Goal: Task Accomplishment & Management: Complete application form

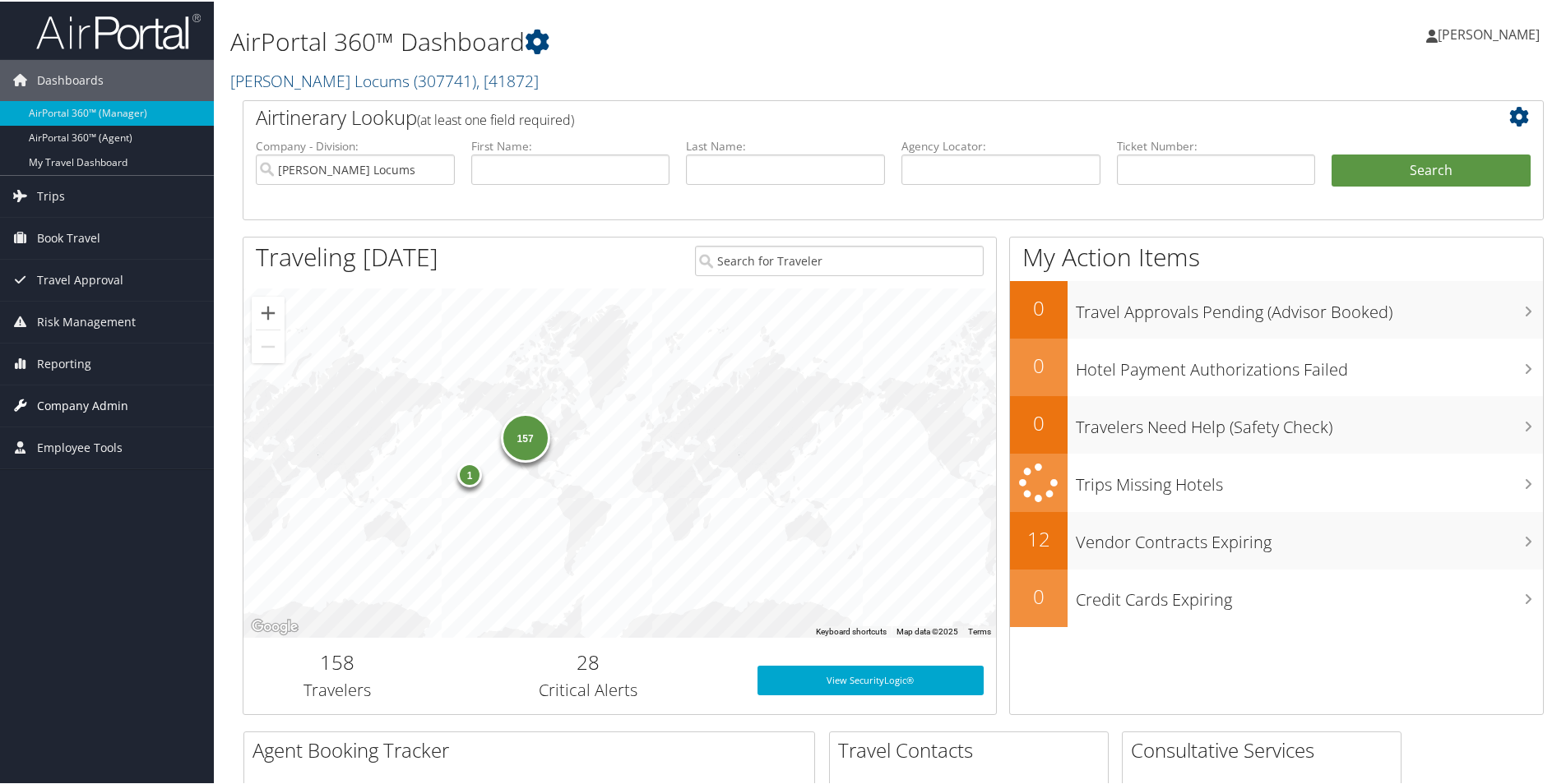
click at [55, 410] on span "Company Admin" at bounding box center [82, 405] width 91 height 42
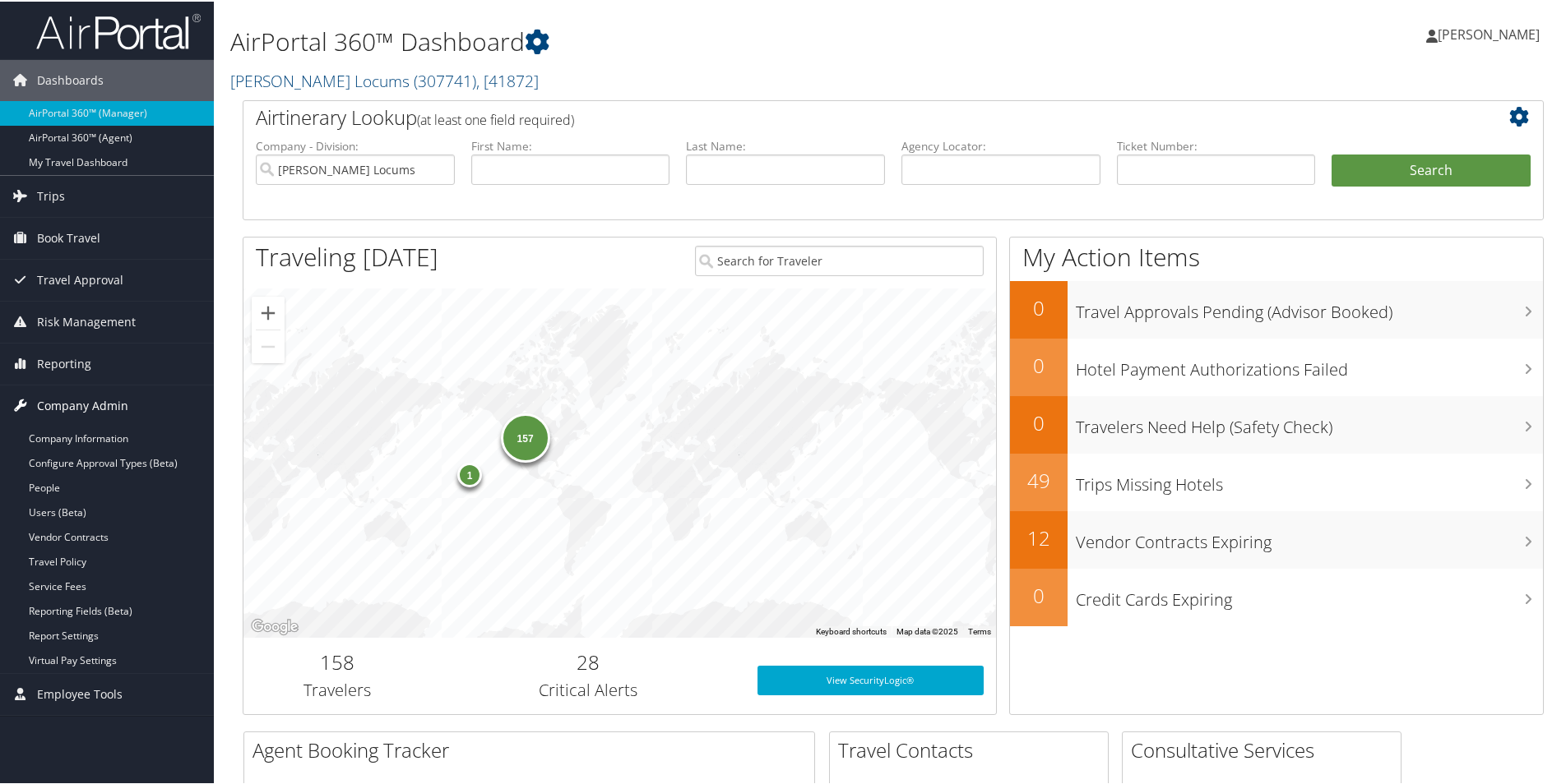
click at [57, 395] on span "Company Admin" at bounding box center [82, 405] width 91 height 42
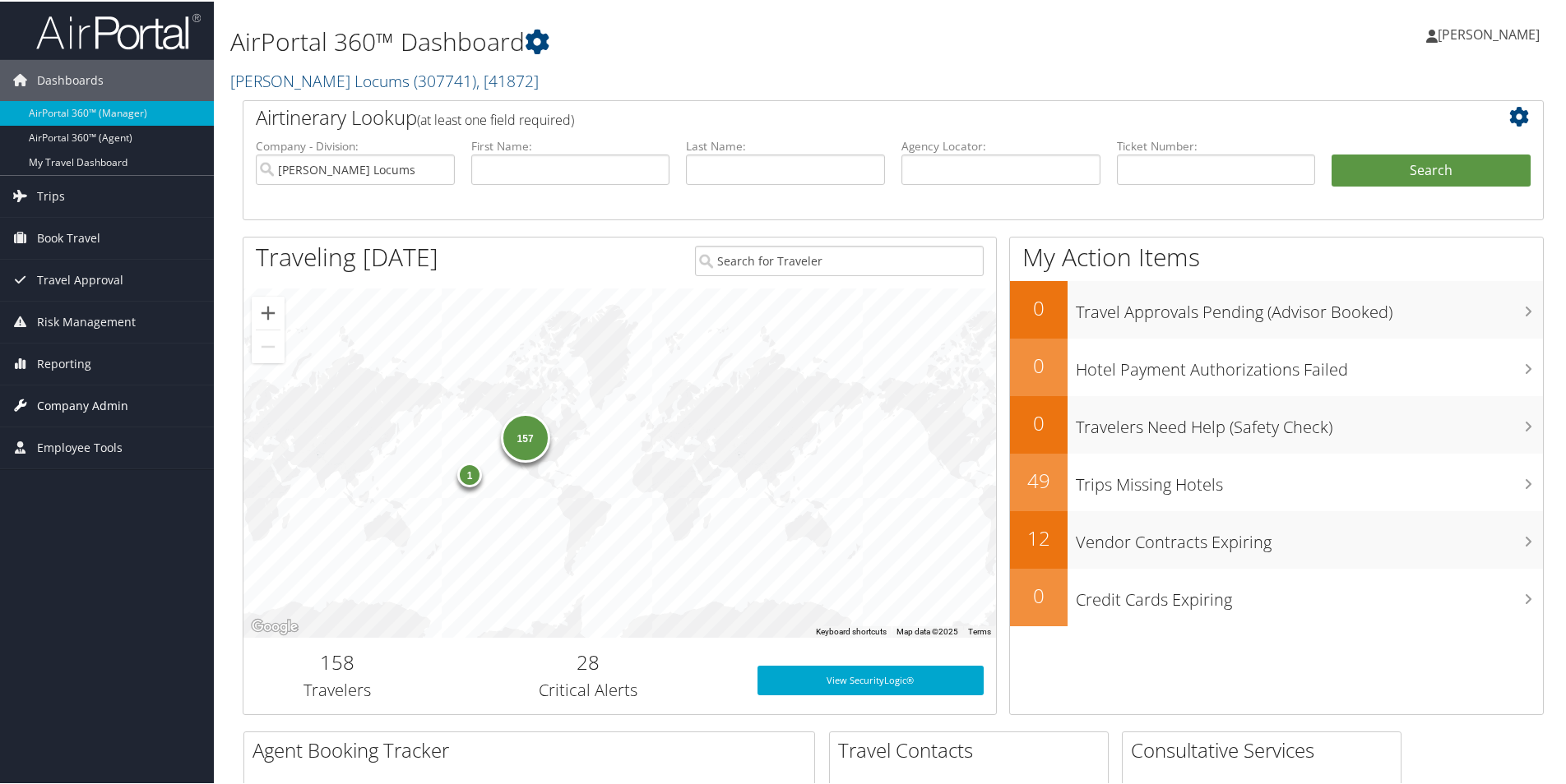
click at [94, 390] on span "Company Admin" at bounding box center [82, 405] width 91 height 42
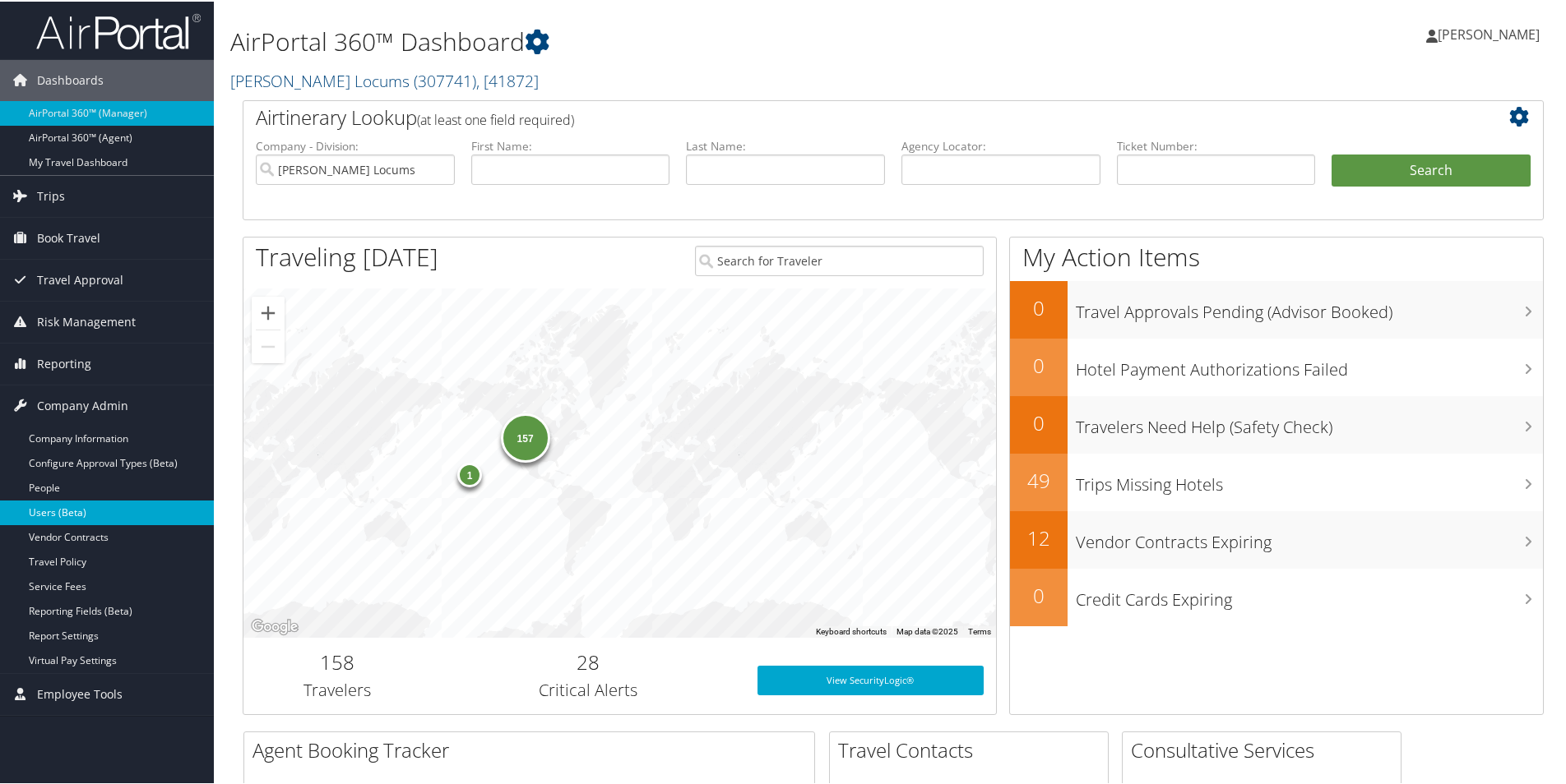
click at [22, 508] on link "Users (Beta)" at bounding box center [107, 511] width 214 height 25
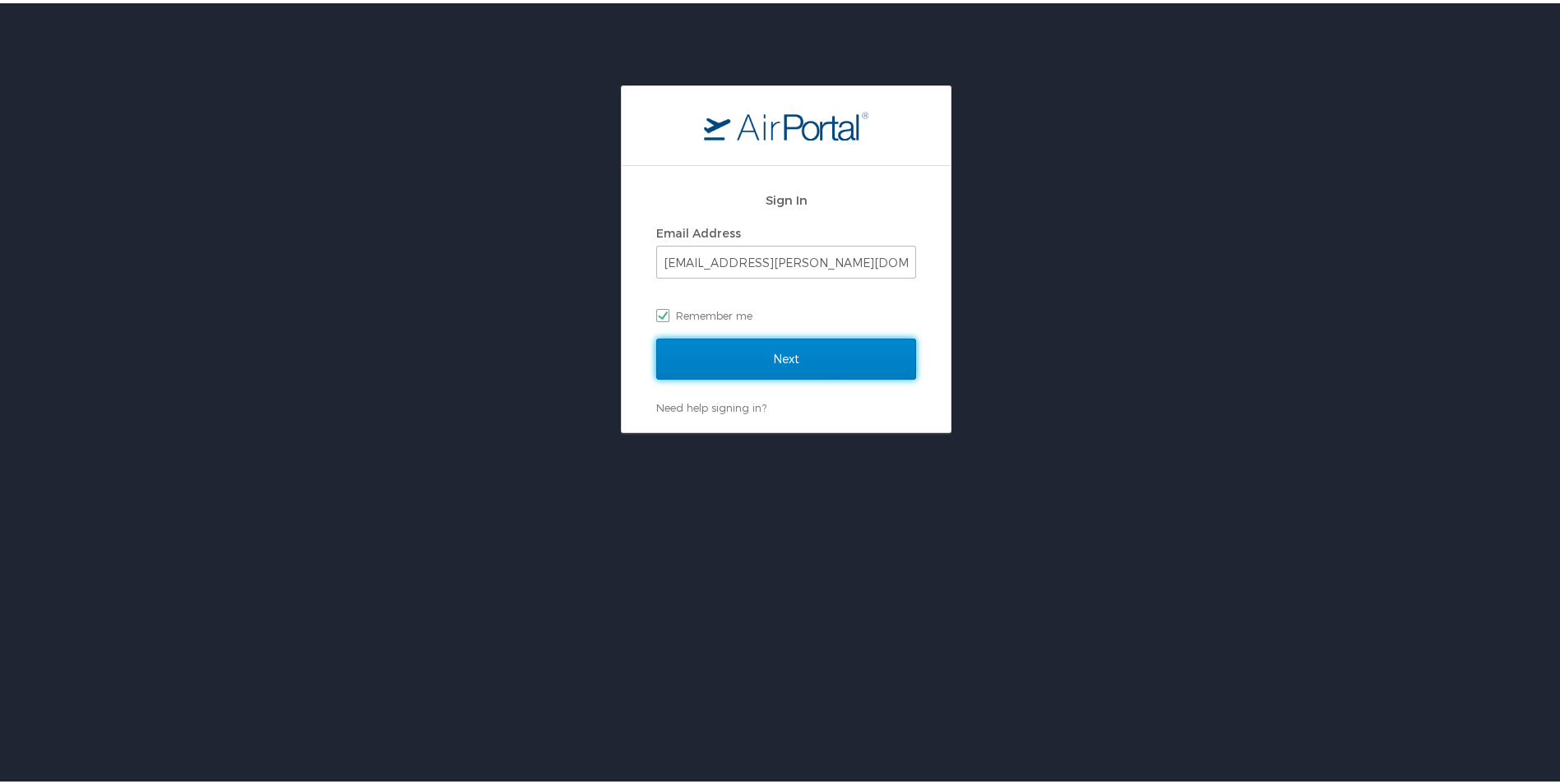
click at [708, 350] on input "Next" at bounding box center [785, 356] width 260 height 42
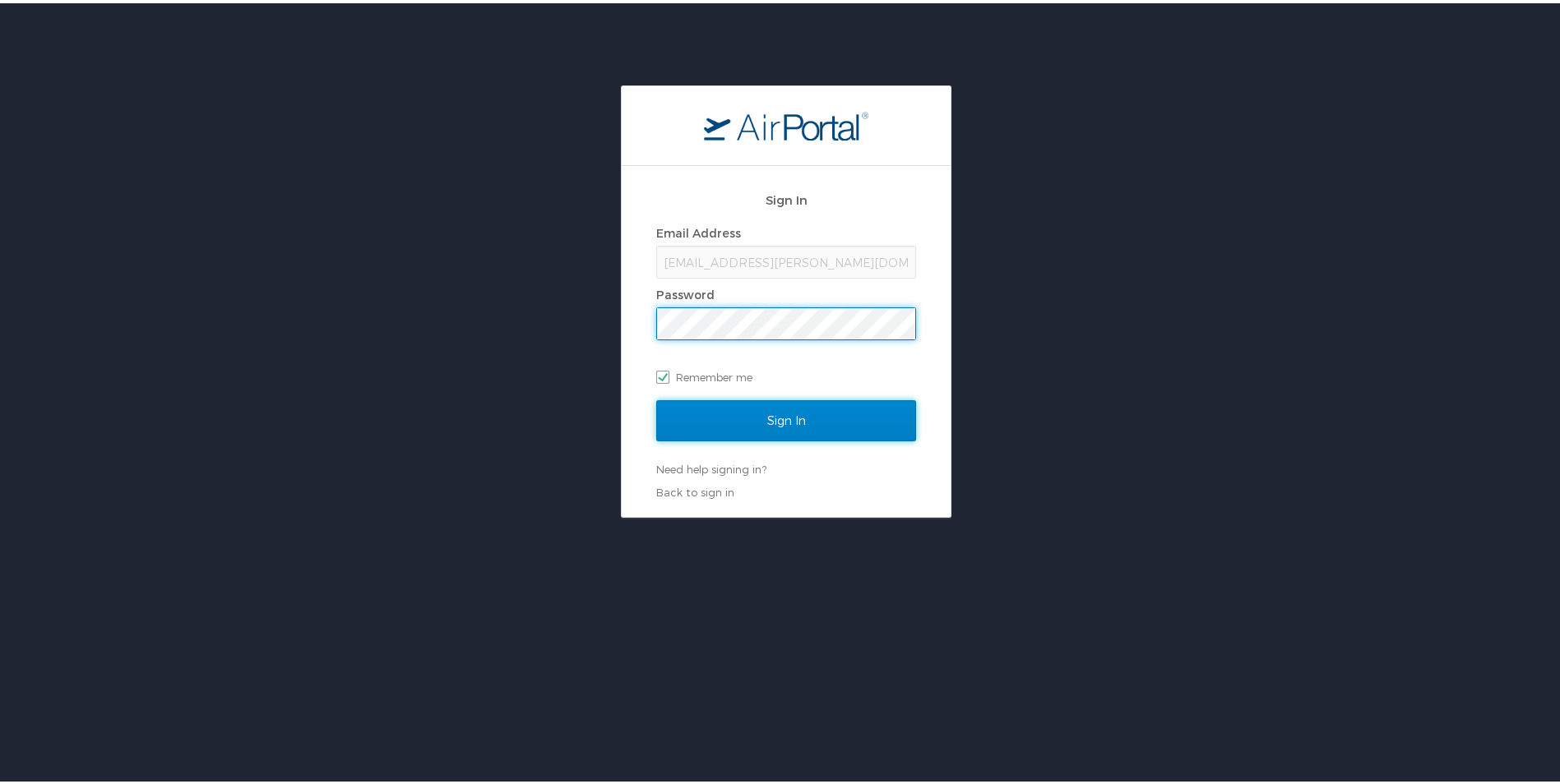
click at [767, 425] on input "Sign In" at bounding box center [785, 418] width 260 height 42
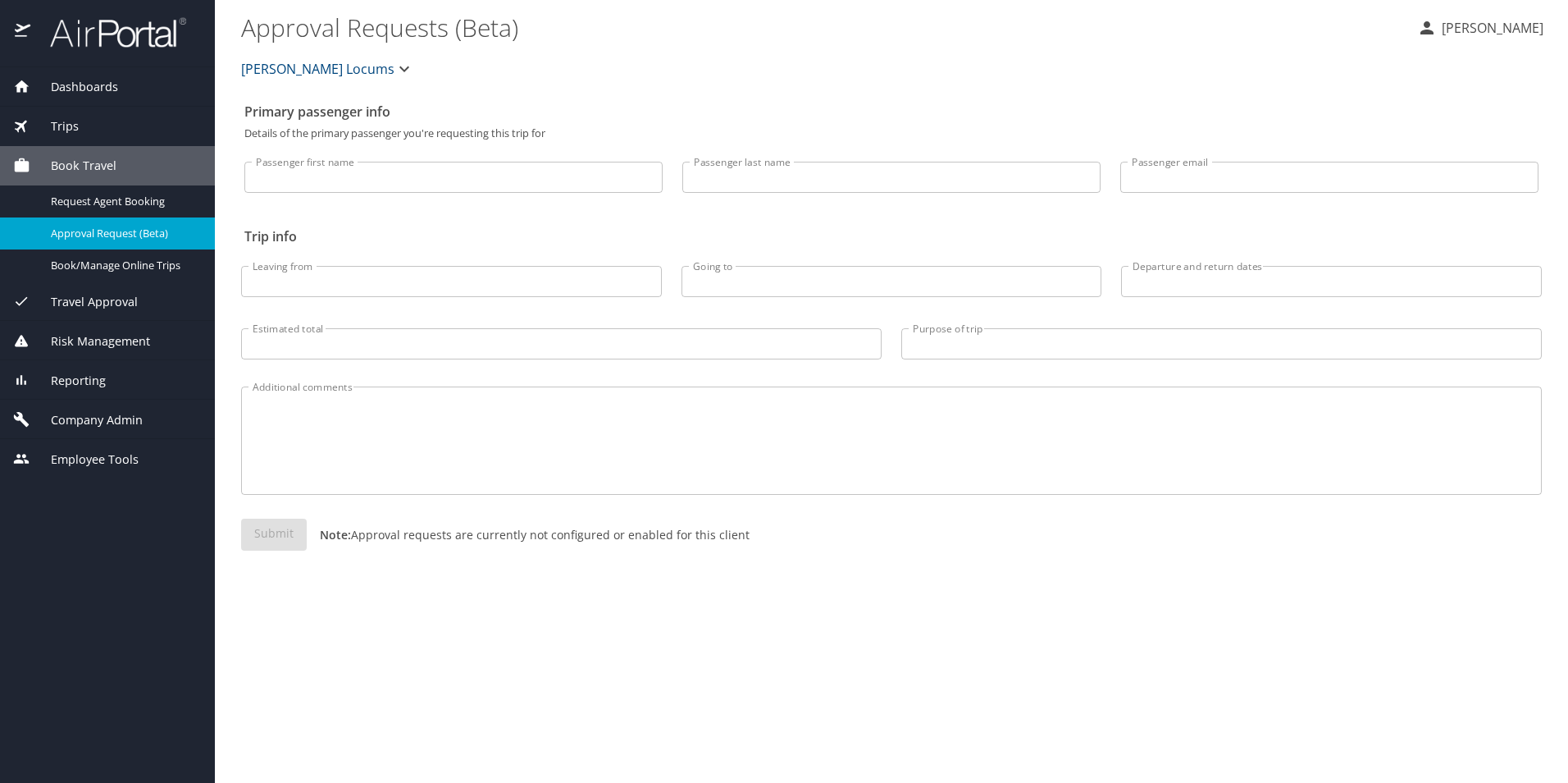
click at [72, 408] on div "Company Admin" at bounding box center [107, 419] width 214 height 40
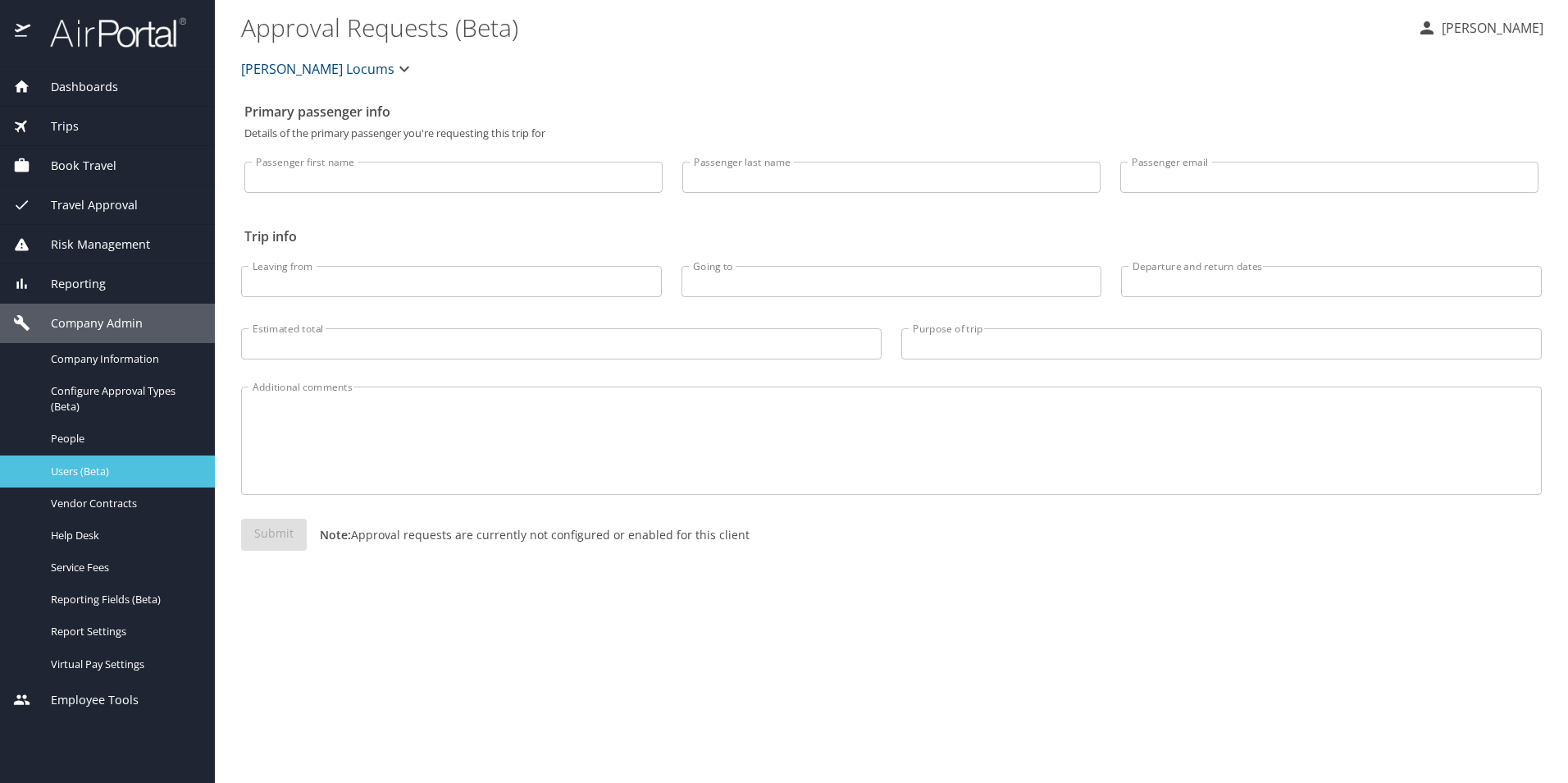
click at [55, 477] on span "Users (Beta)" at bounding box center [123, 472] width 144 height 16
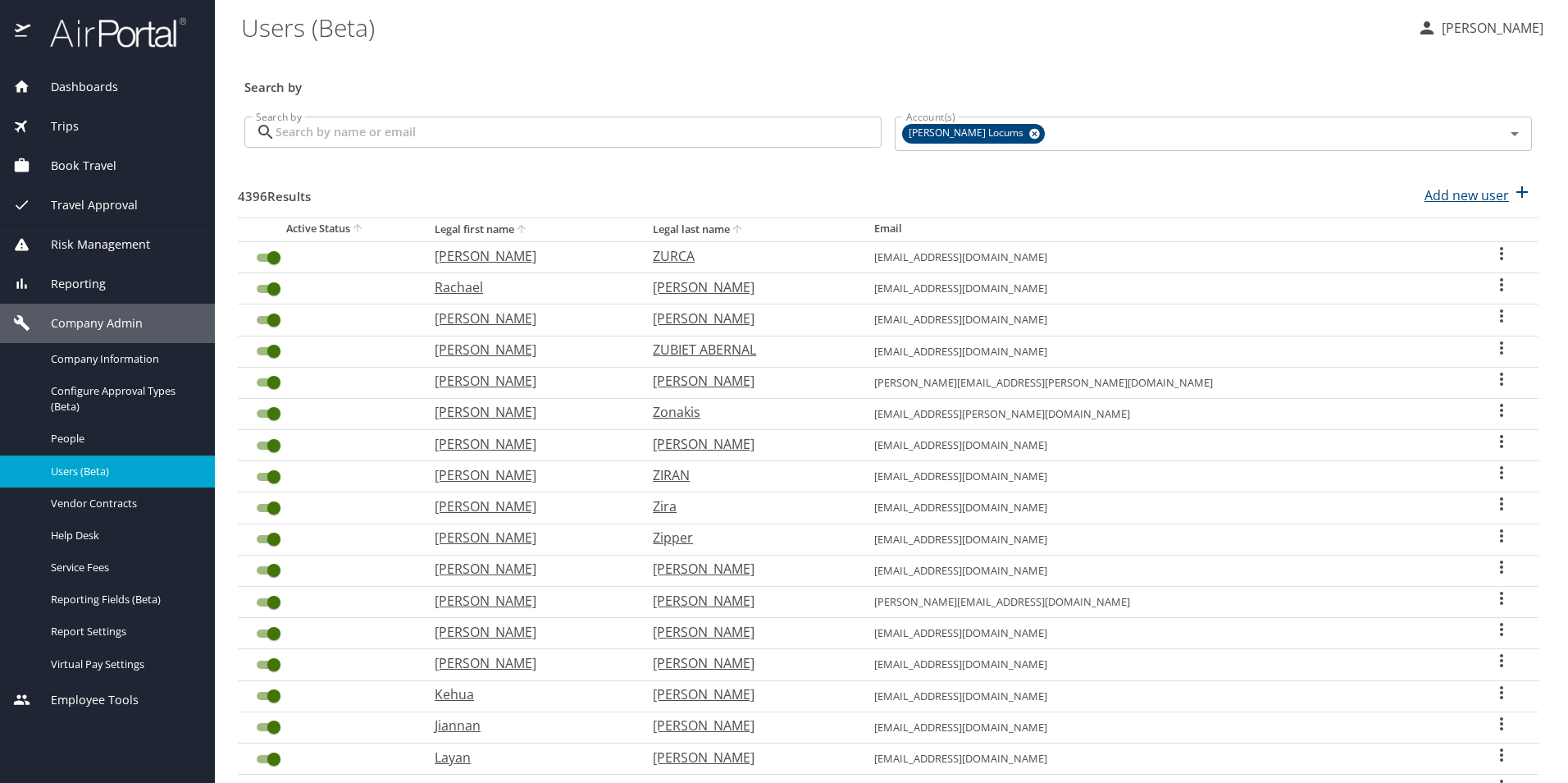
click at [1425, 201] on p "Add new user" at bounding box center [1467, 196] width 85 height 20
select select "US"
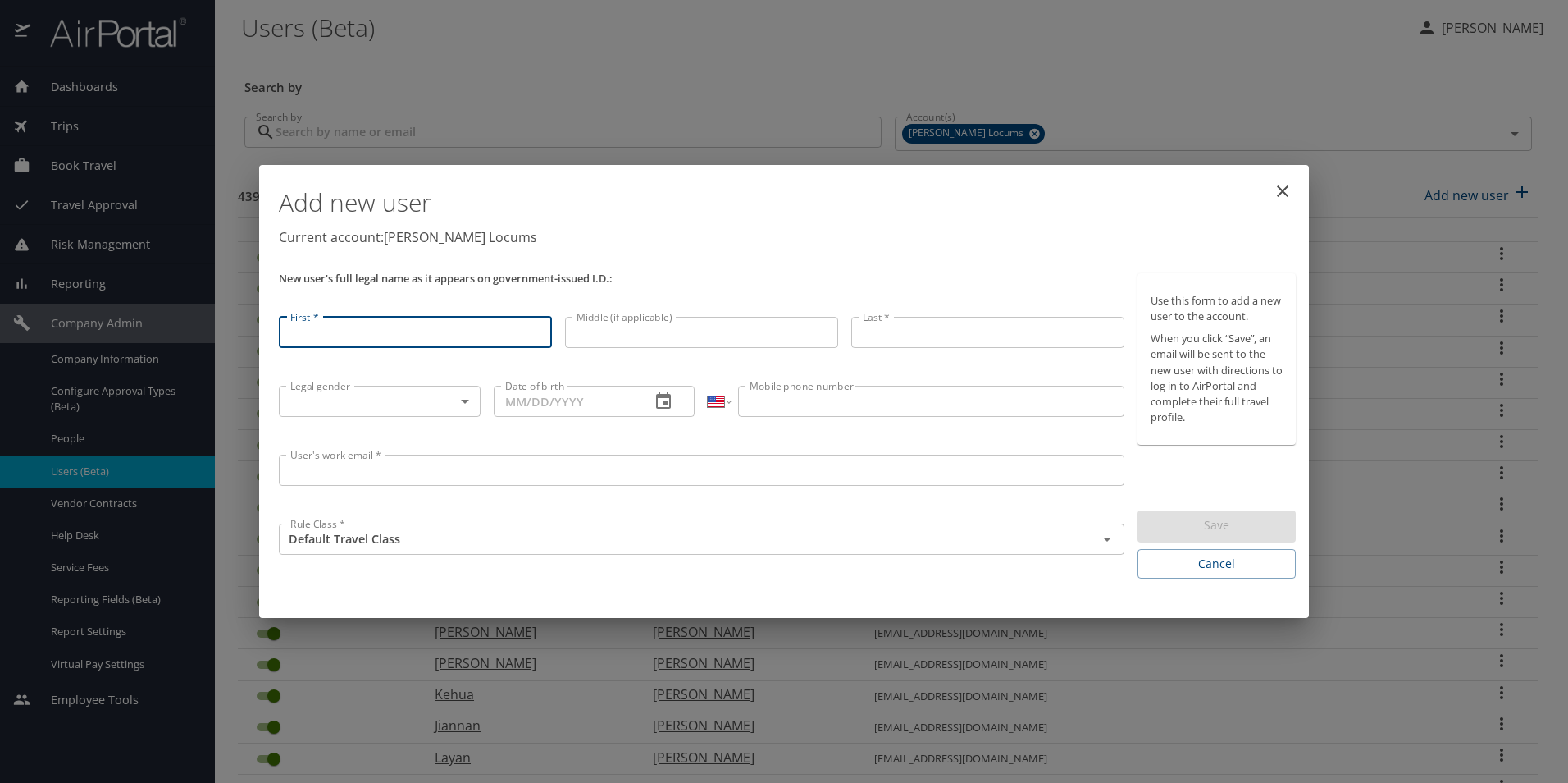
click at [1287, 182] on icon "close" at bounding box center [1282, 191] width 20 height 20
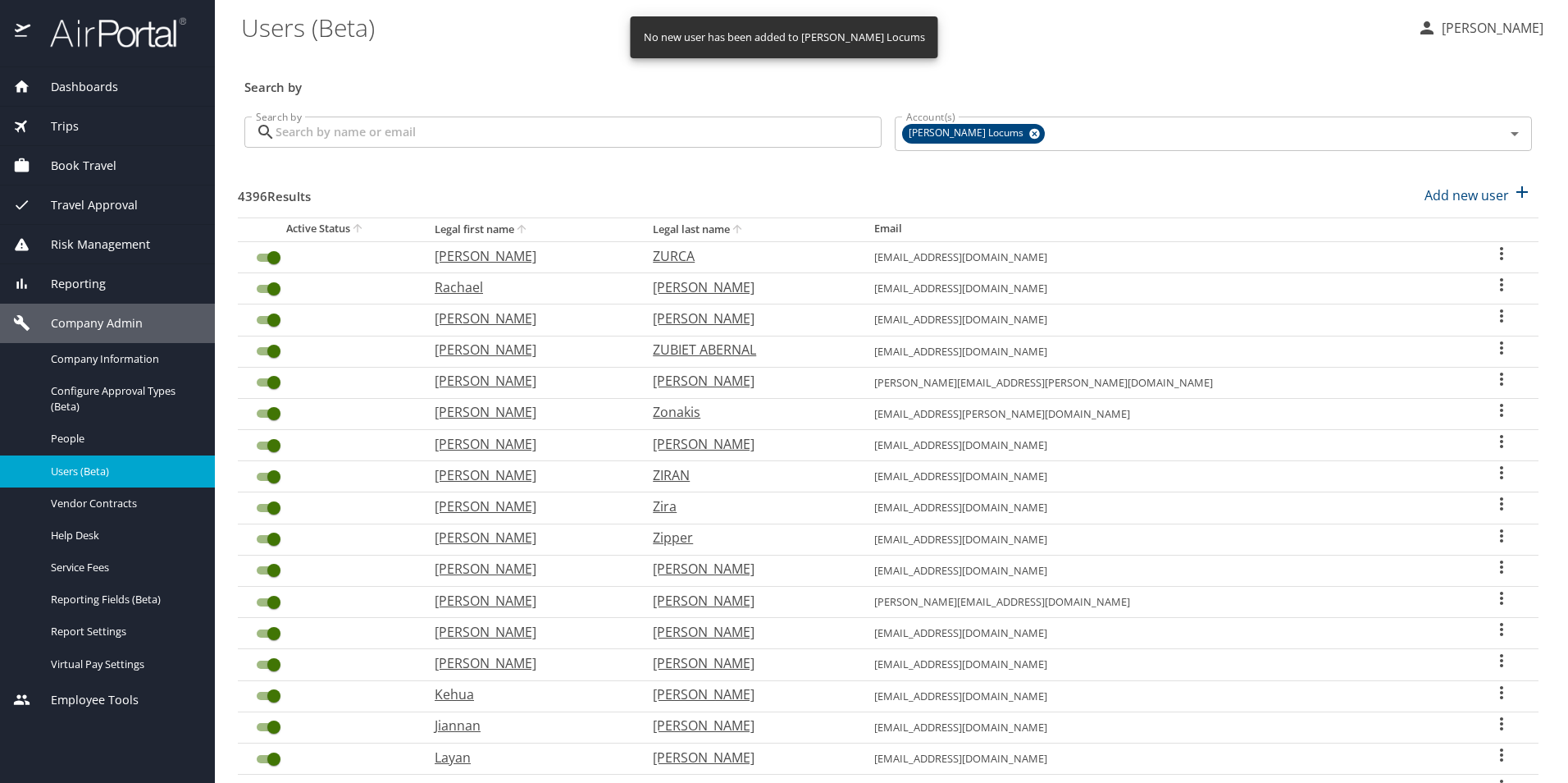
click at [458, 135] on input "Search by" at bounding box center [578, 132] width 606 height 32
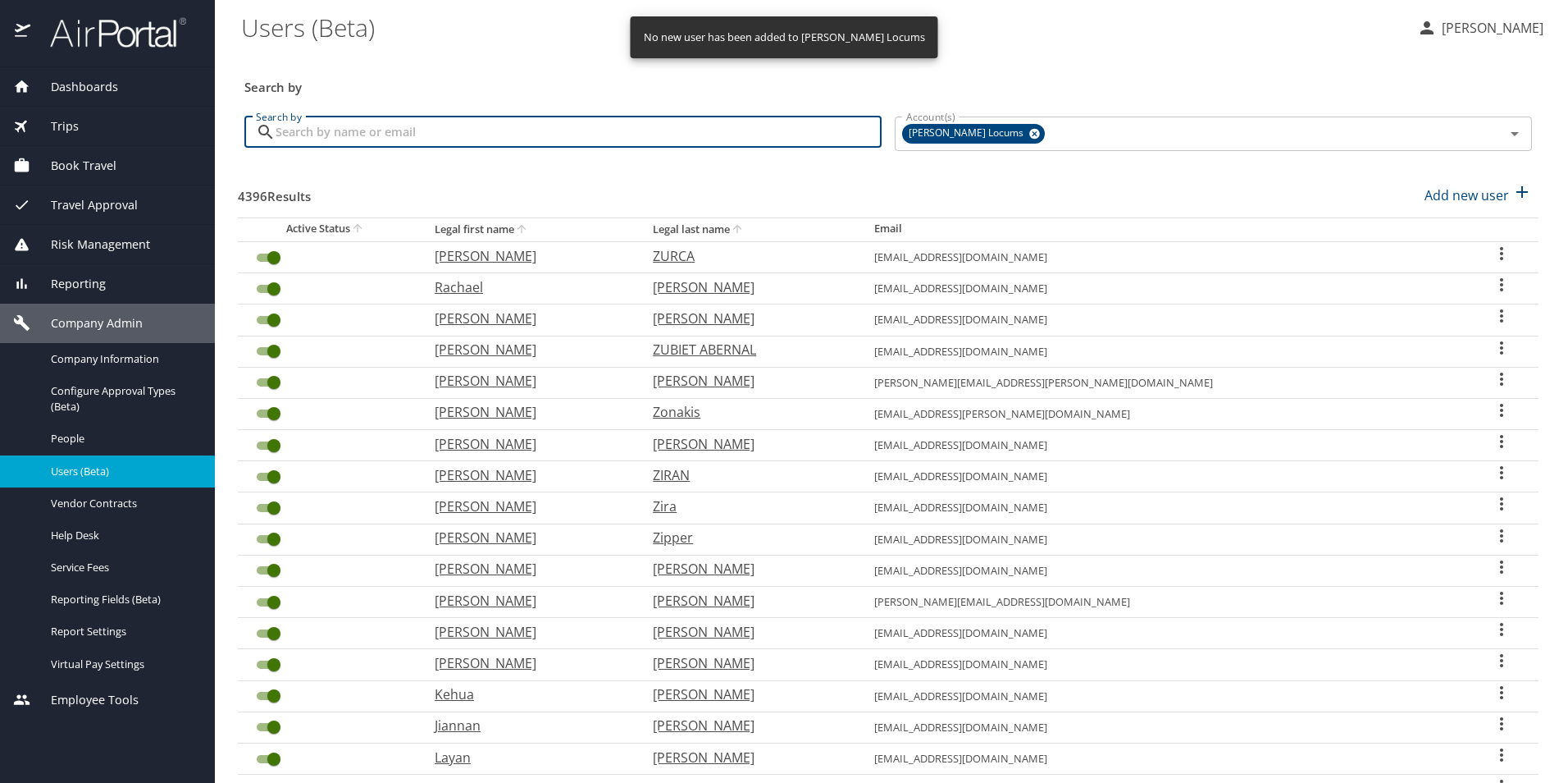
paste input "edwardbarbarito@gmail.com"
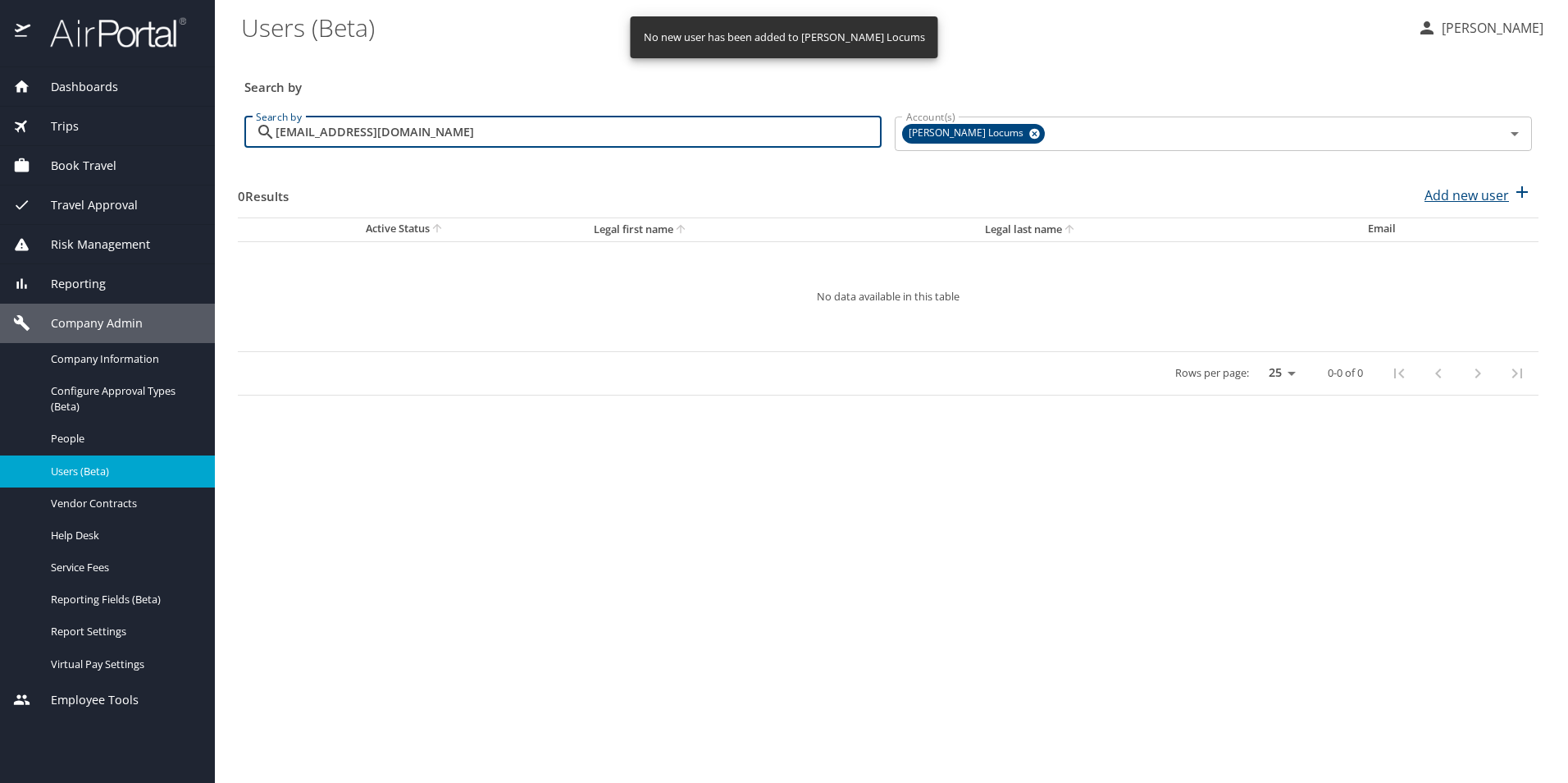
type input "edwardbarbarito@gmail.com"
click at [1470, 181] on button "Add new user" at bounding box center [1478, 195] width 121 height 37
select select "US"
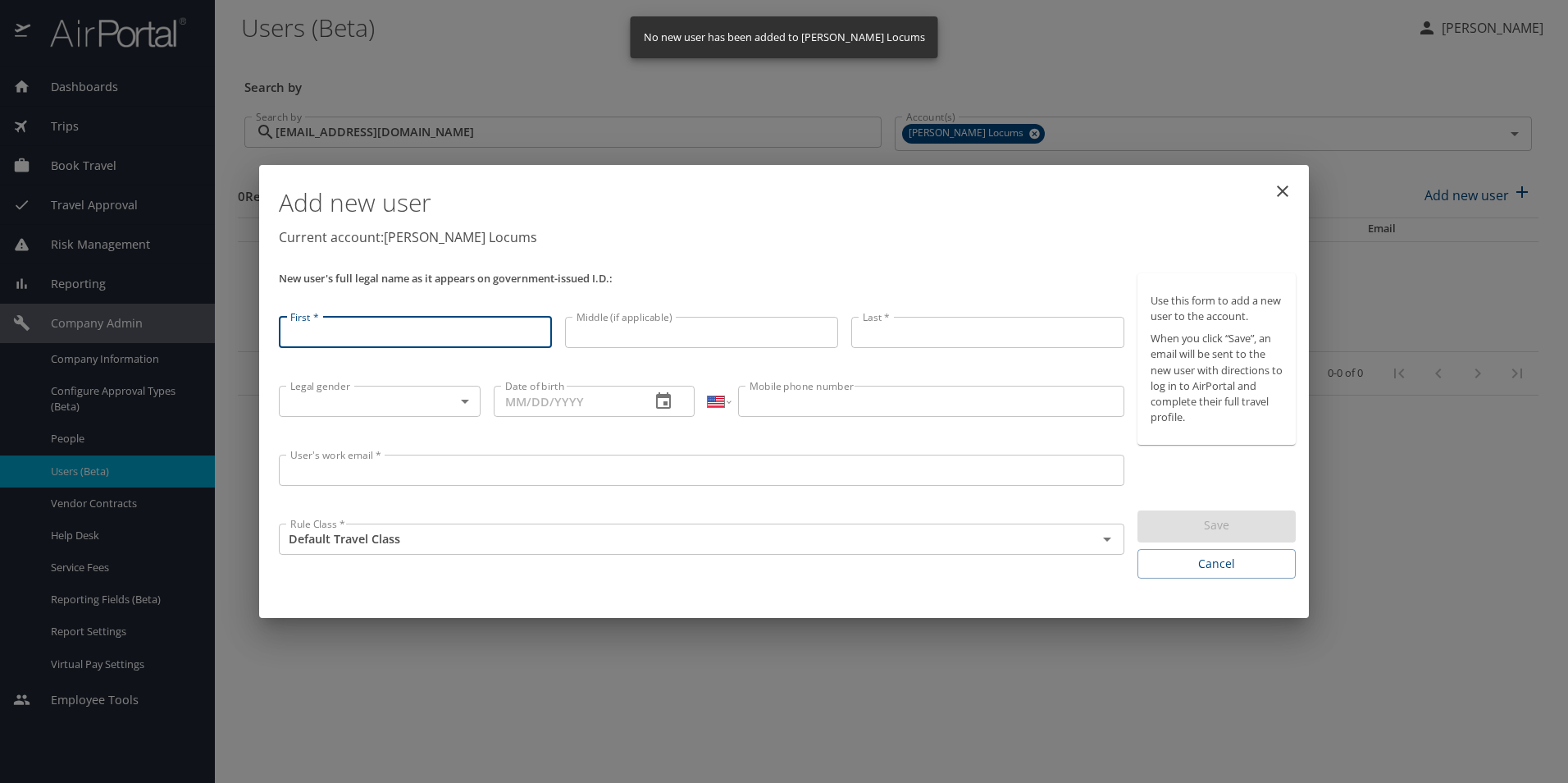
click at [419, 475] on input "User's work email *" at bounding box center [701, 471] width 846 height 32
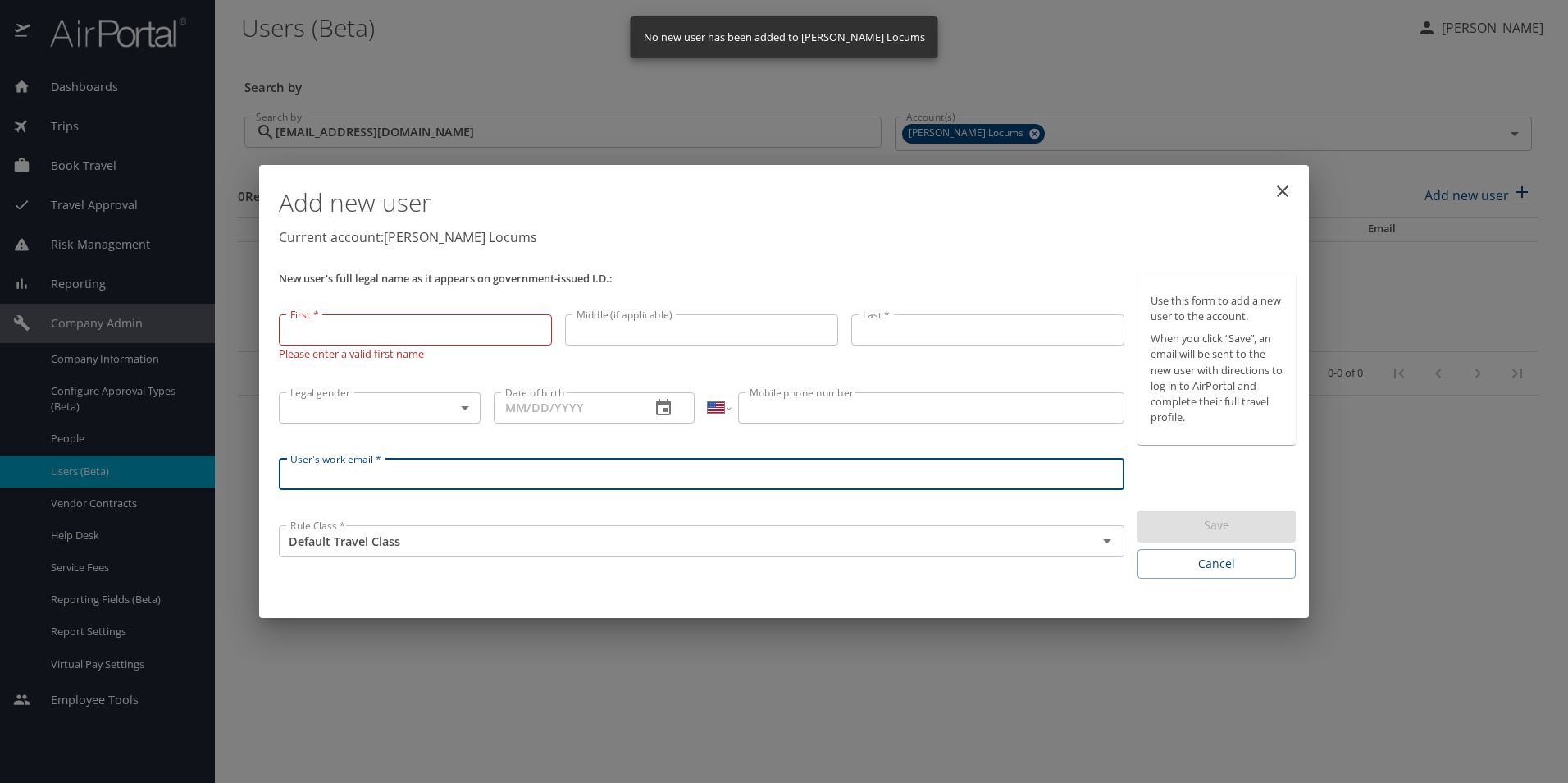
paste input "edwardbarbarito@gmail.com"
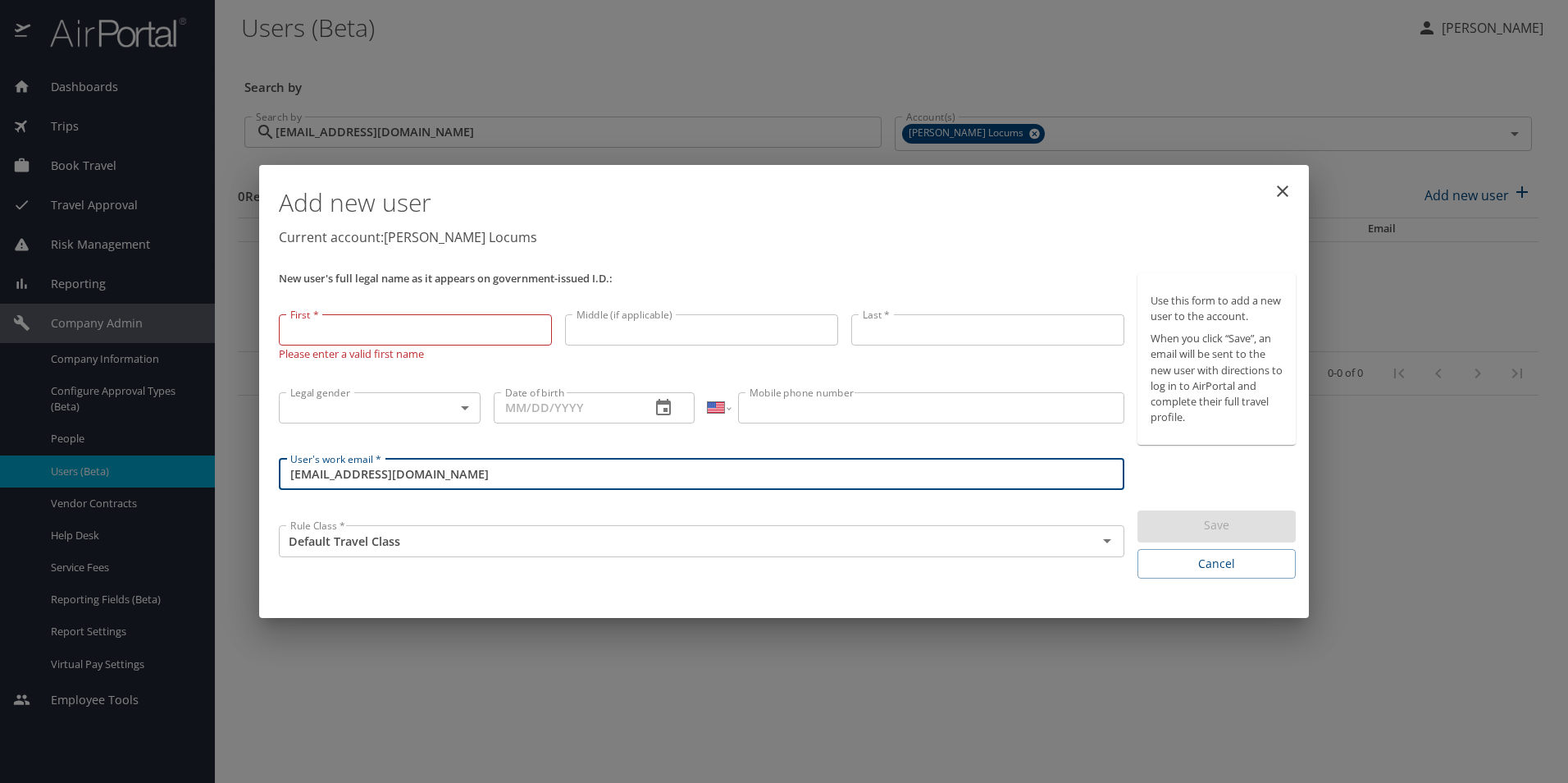
type input "edwardbarbarito@gmail.com"
click at [439, 341] on input "First *" at bounding box center [415, 330] width 273 height 32
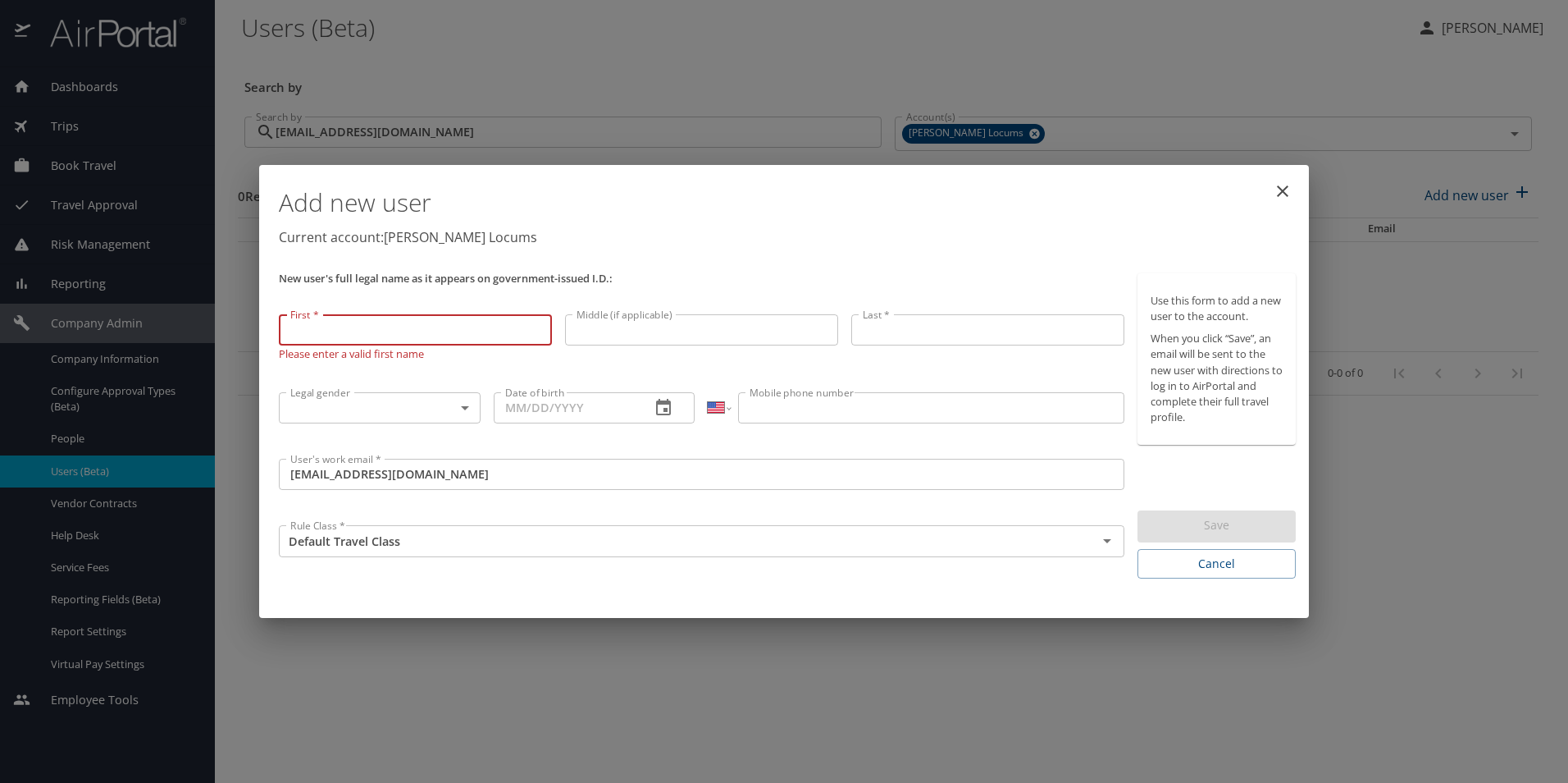
paste input "Edward"
type input "Edward"
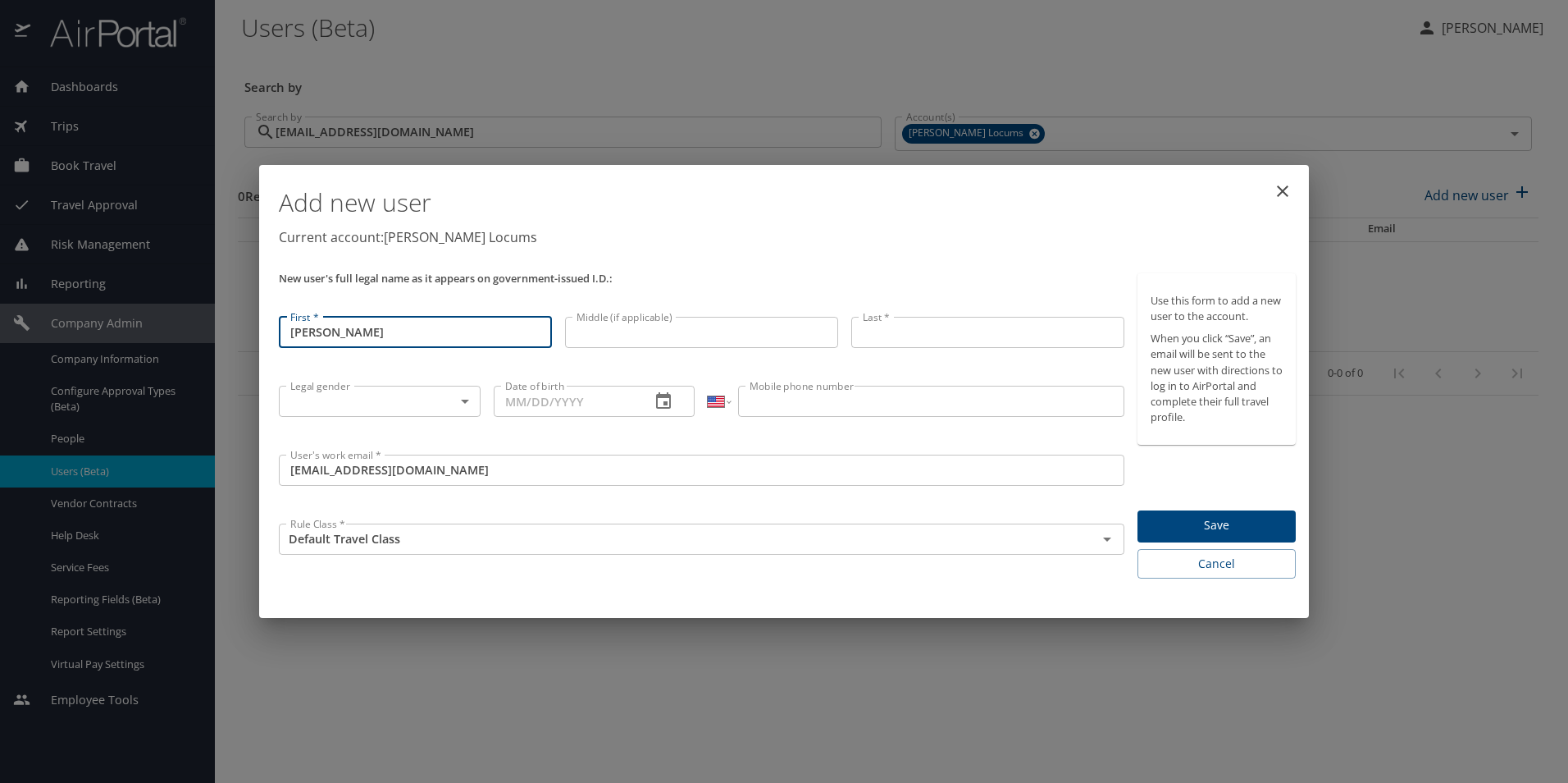
click at [929, 333] on input "Last *" at bounding box center [988, 332] width 273 height 32
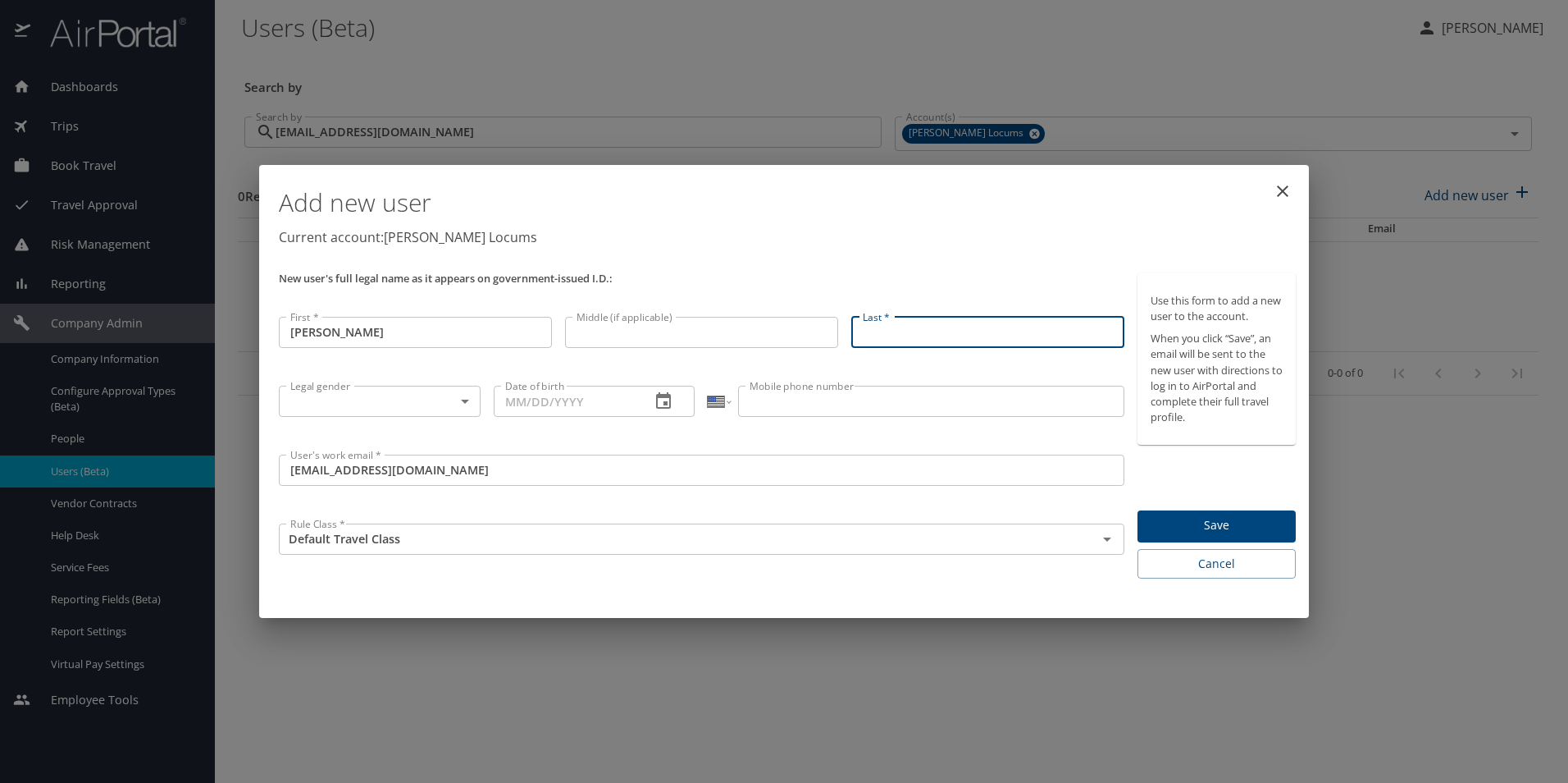
paste input "Barbarito"
type input "Barbarito"
click at [519, 396] on input "Date of birth" at bounding box center [566, 401] width 144 height 32
paste input "03/29/1971"
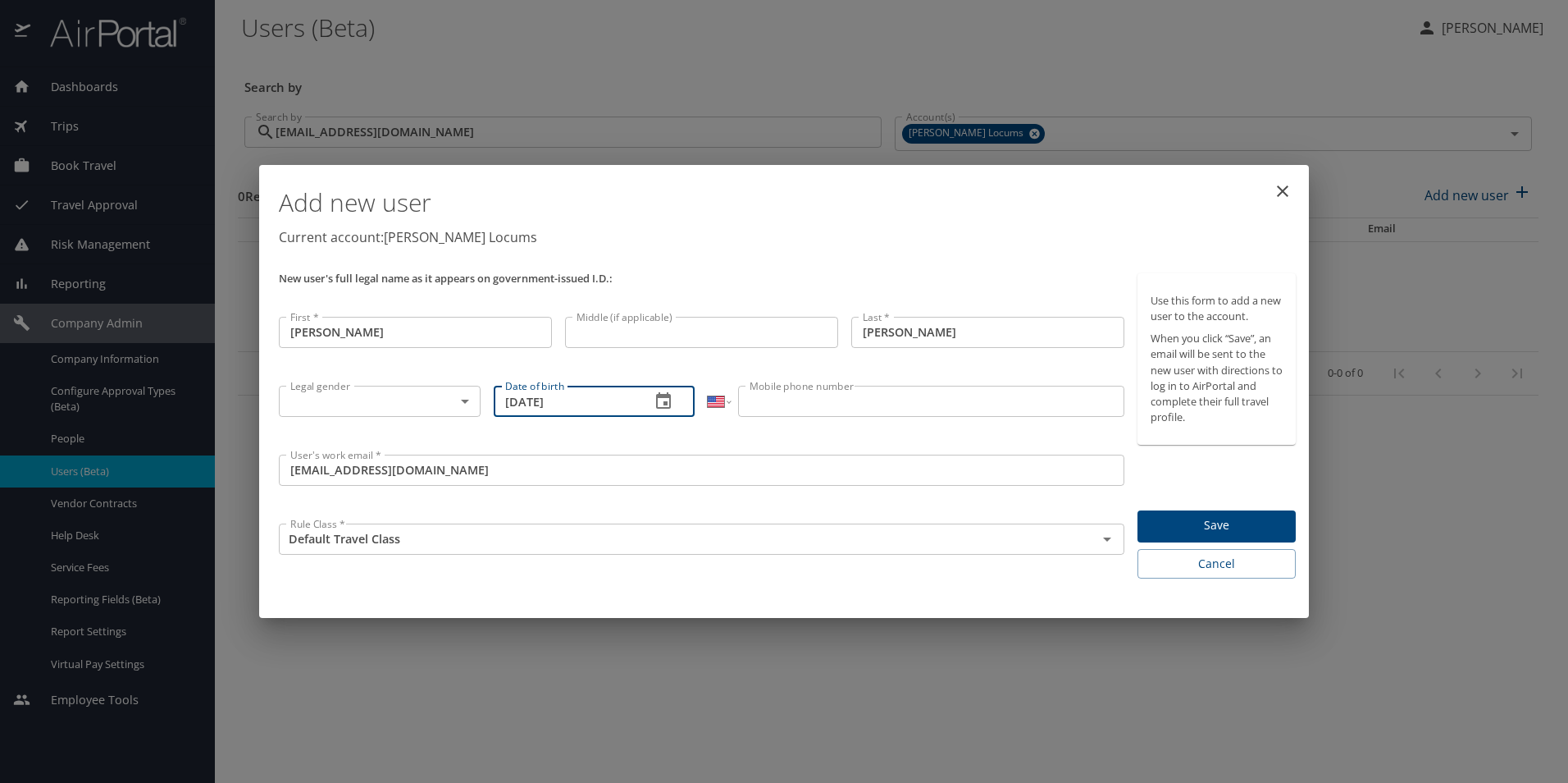
type input "03/29/1971"
click at [277, 398] on div "Legal gender ​ Legal gender" at bounding box center [379, 413] width 214 height 68
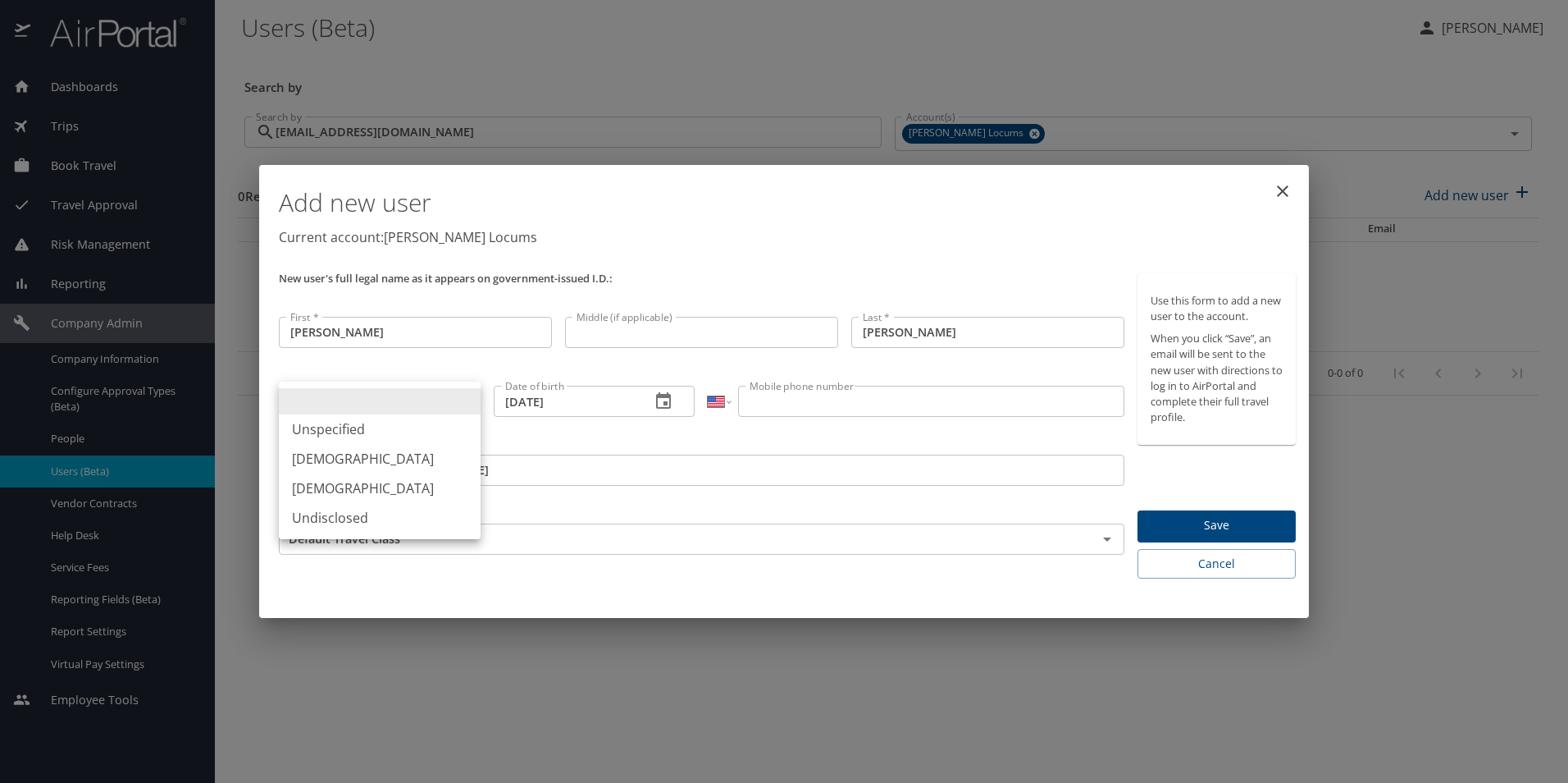
click at [337, 410] on body "Dashboards AirPortal 360™ Manager My Travel Dashboard Trips Airtinerary® Lookup…" at bounding box center [784, 392] width 1568 height 783
click at [331, 464] on li "Male" at bounding box center [379, 459] width 202 height 30
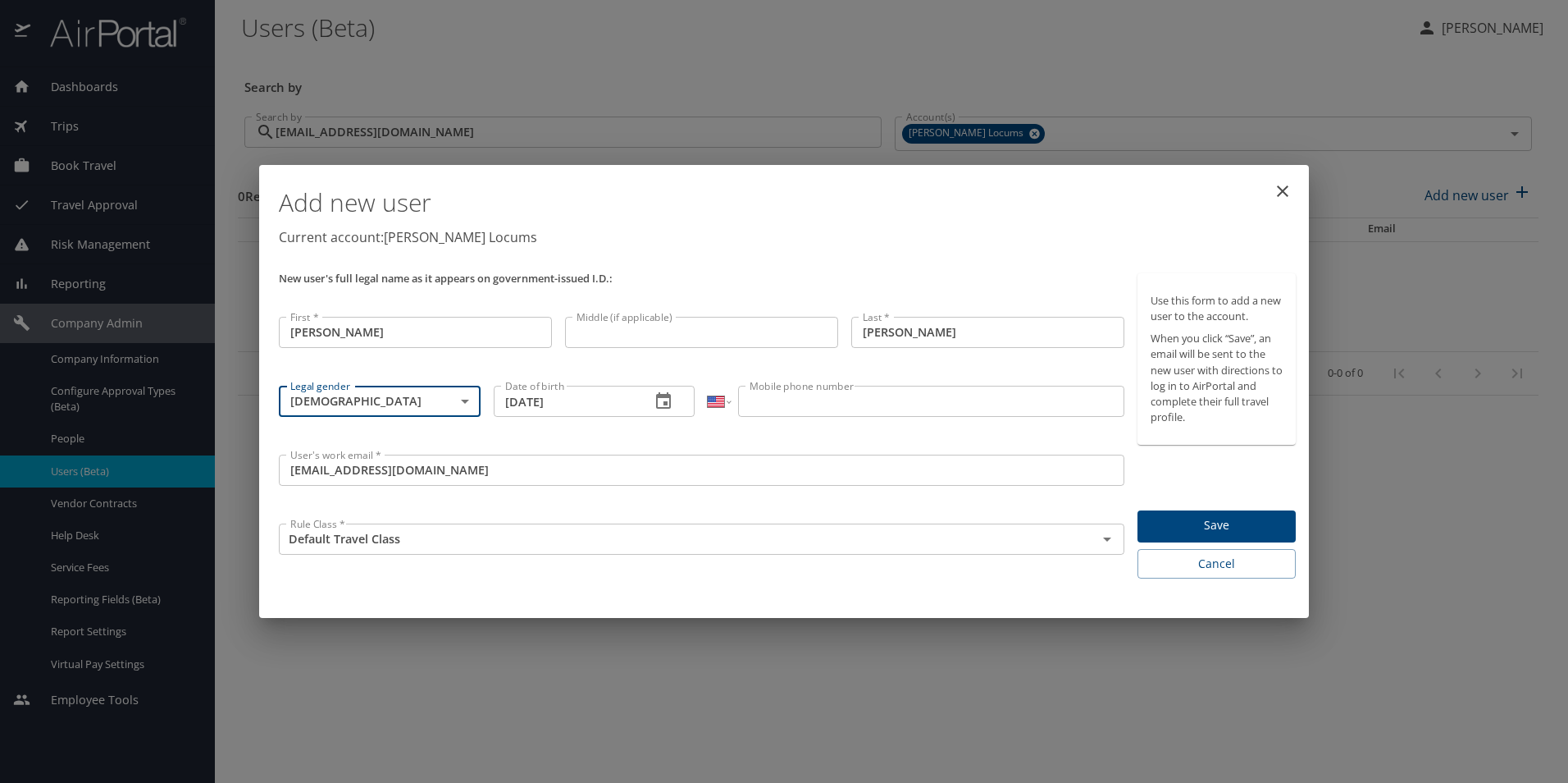
type input "Male"
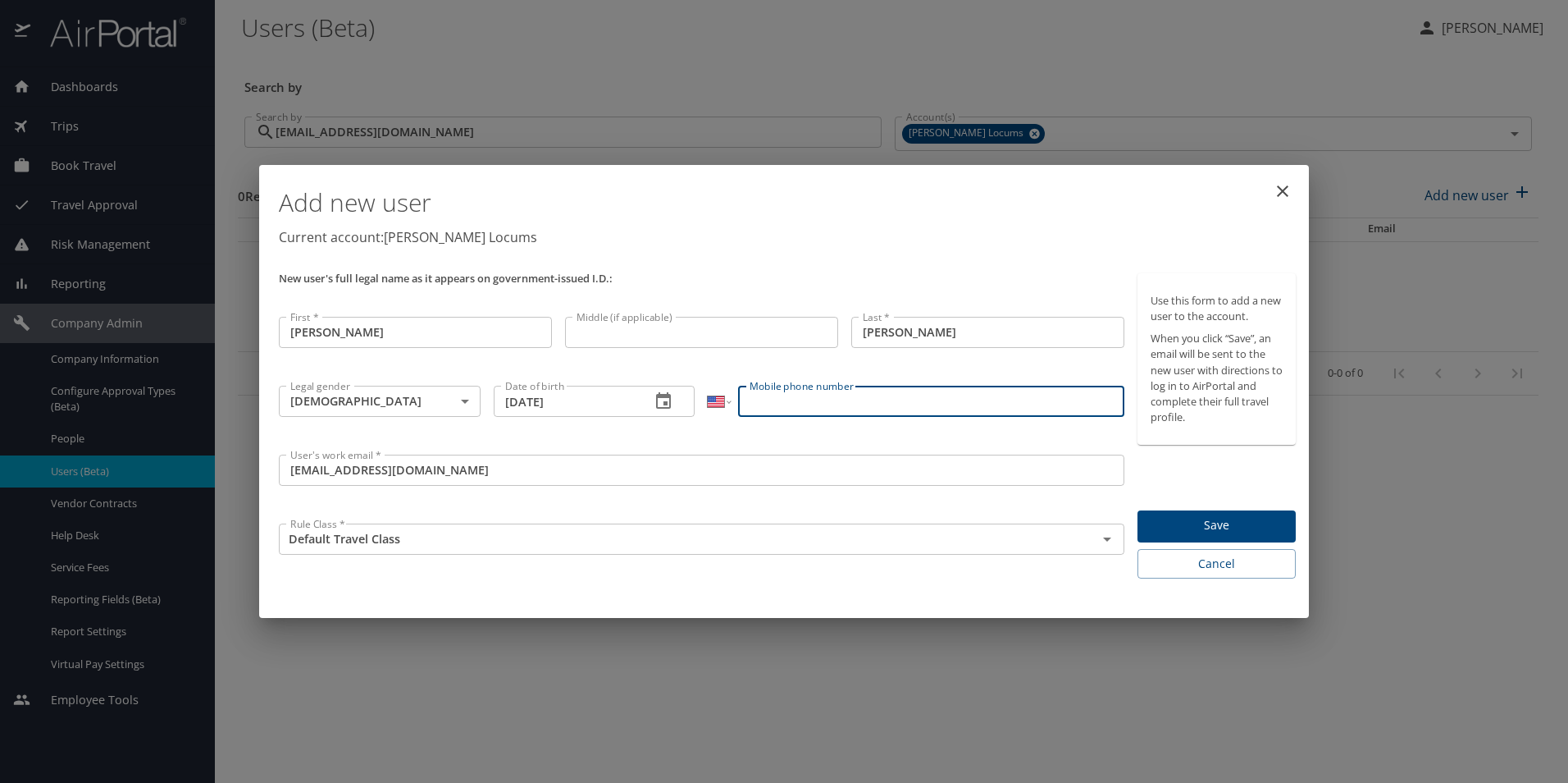
click at [752, 402] on input "Mobile phone number" at bounding box center [931, 401] width 385 height 32
paste input "(973) 722-4664"
type input "(973) 722-4664"
click at [1243, 517] on span "Save" at bounding box center [1217, 525] width 132 height 21
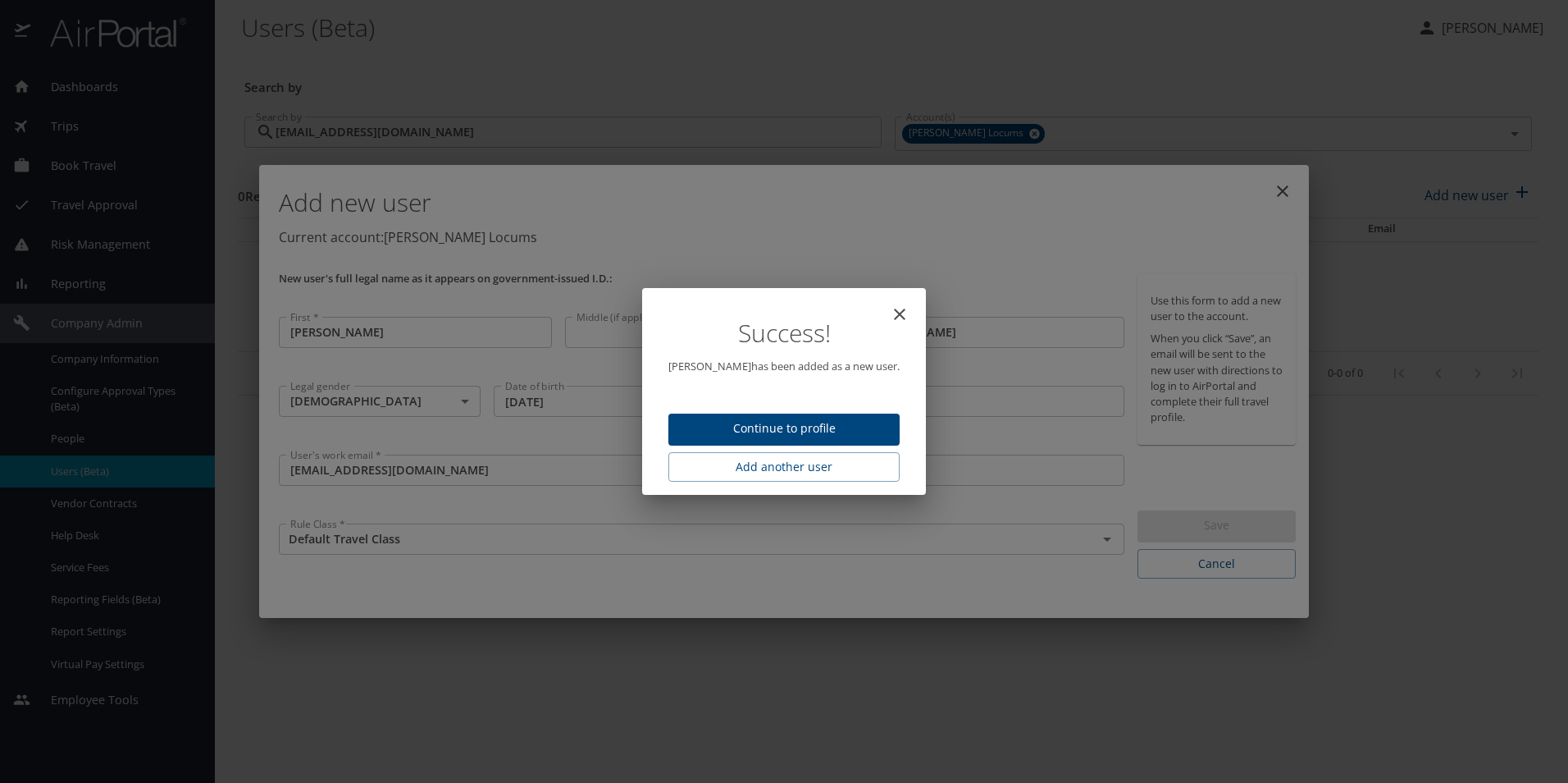
click at [804, 427] on span "Continue to profile" at bounding box center [784, 428] width 206 height 21
select select "US"
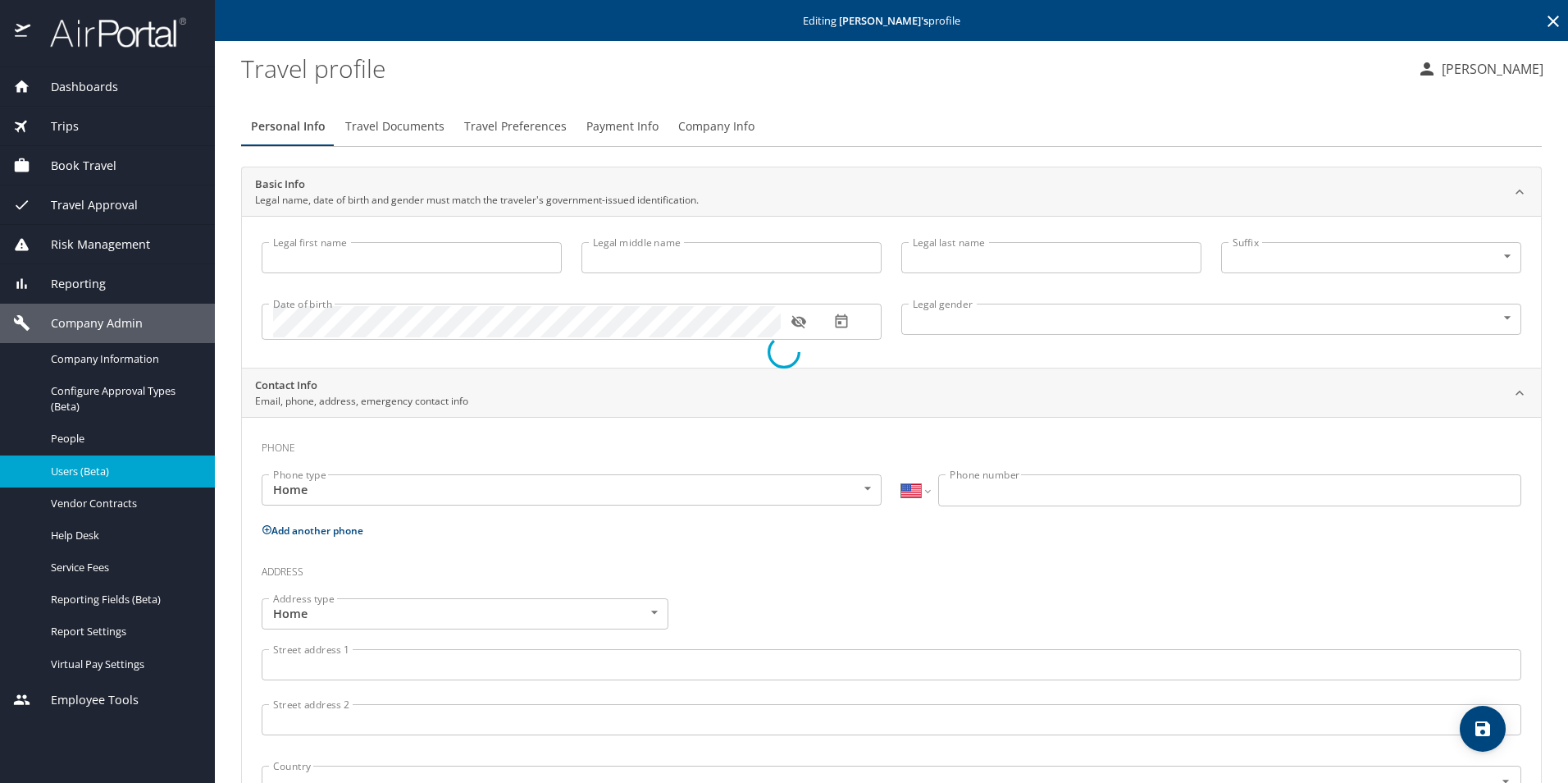
type input "Edward"
type input "Barbarito"
type input "Male"
select select "US"
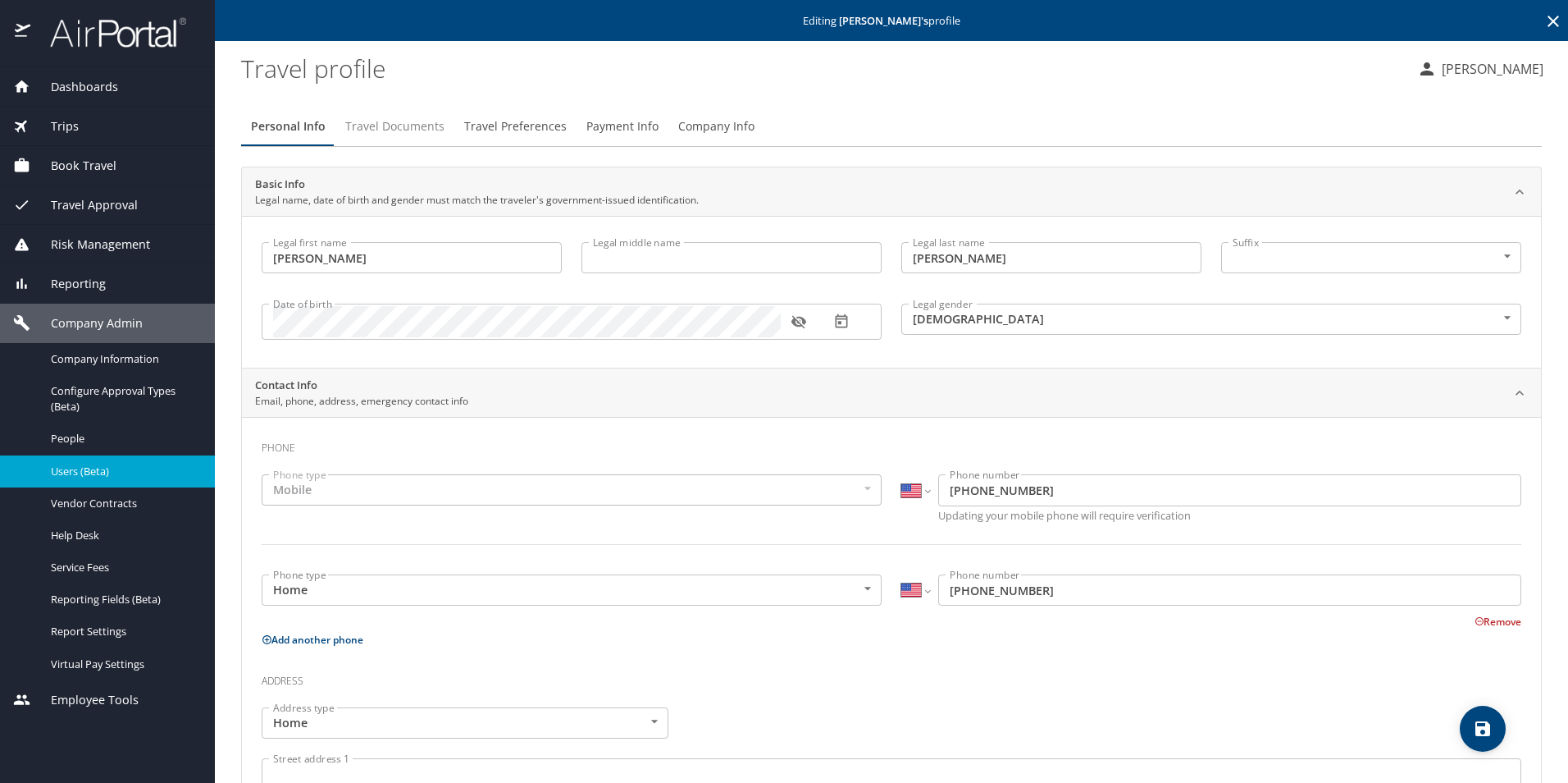
click at [408, 136] on span "Travel Documents" at bounding box center [394, 127] width 99 height 21
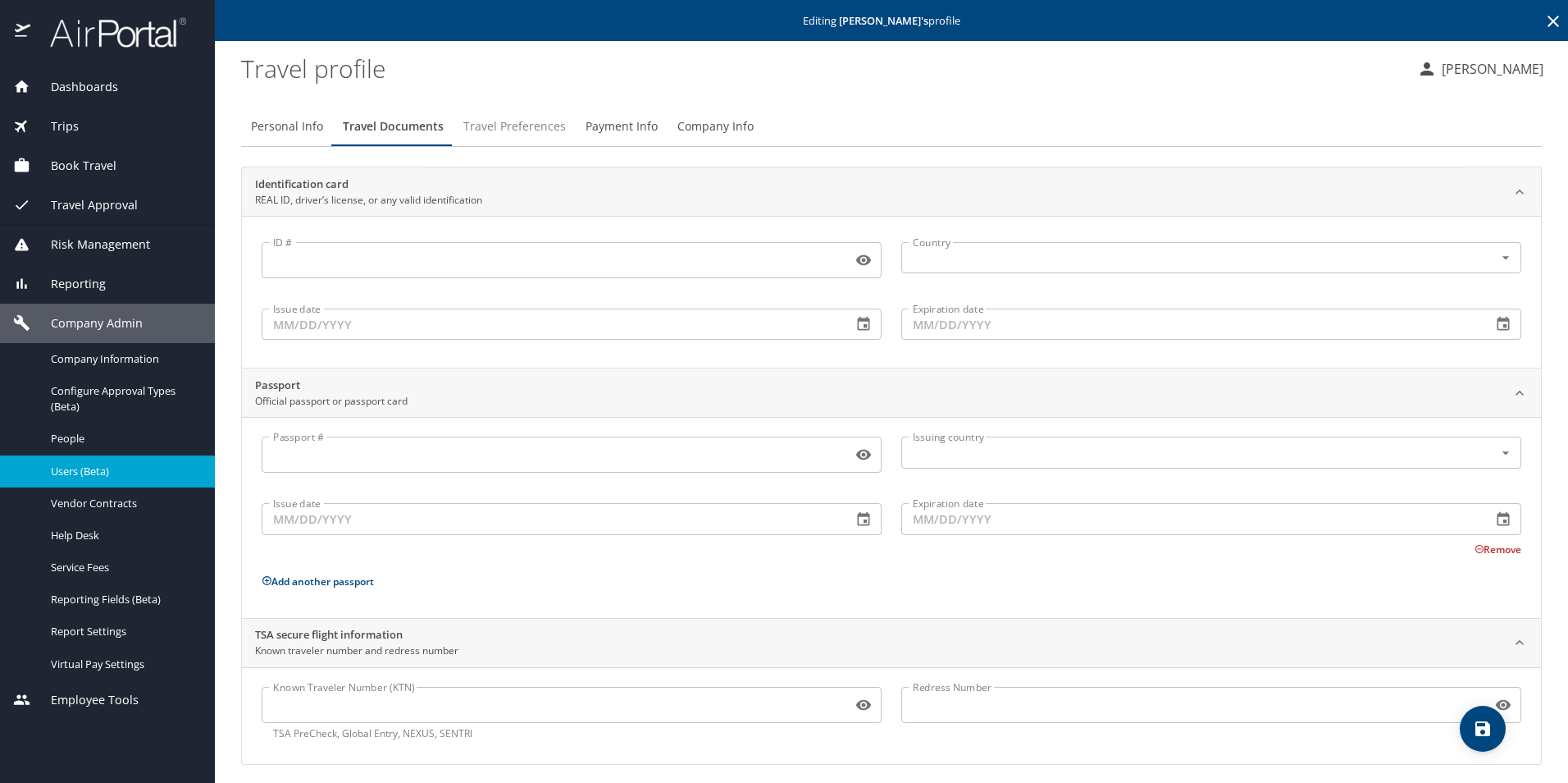
click at [482, 146] on button "Travel Preferences" at bounding box center [515, 127] width 123 height 40
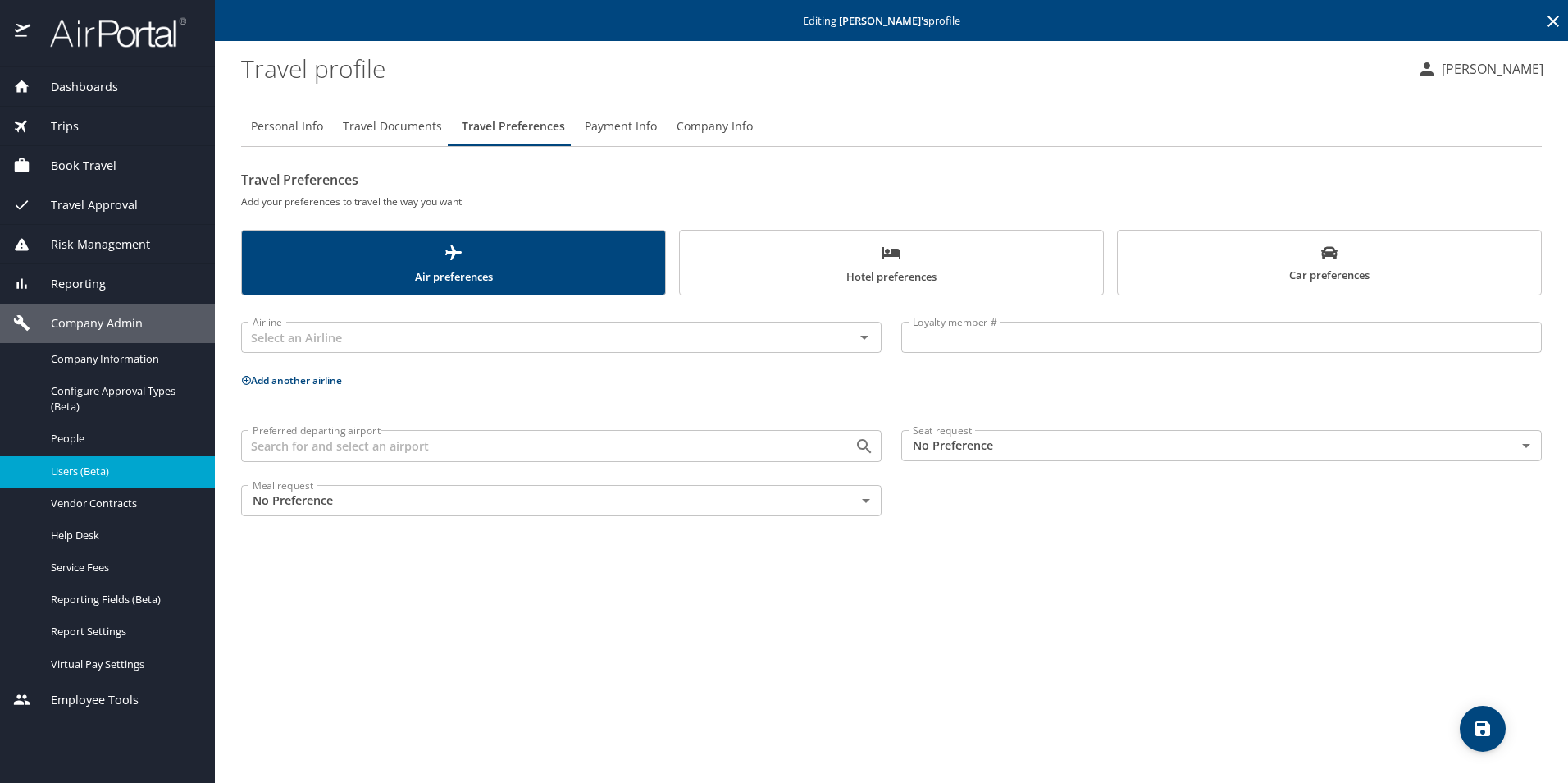
click at [631, 114] on button "Payment Info" at bounding box center [620, 127] width 92 height 40
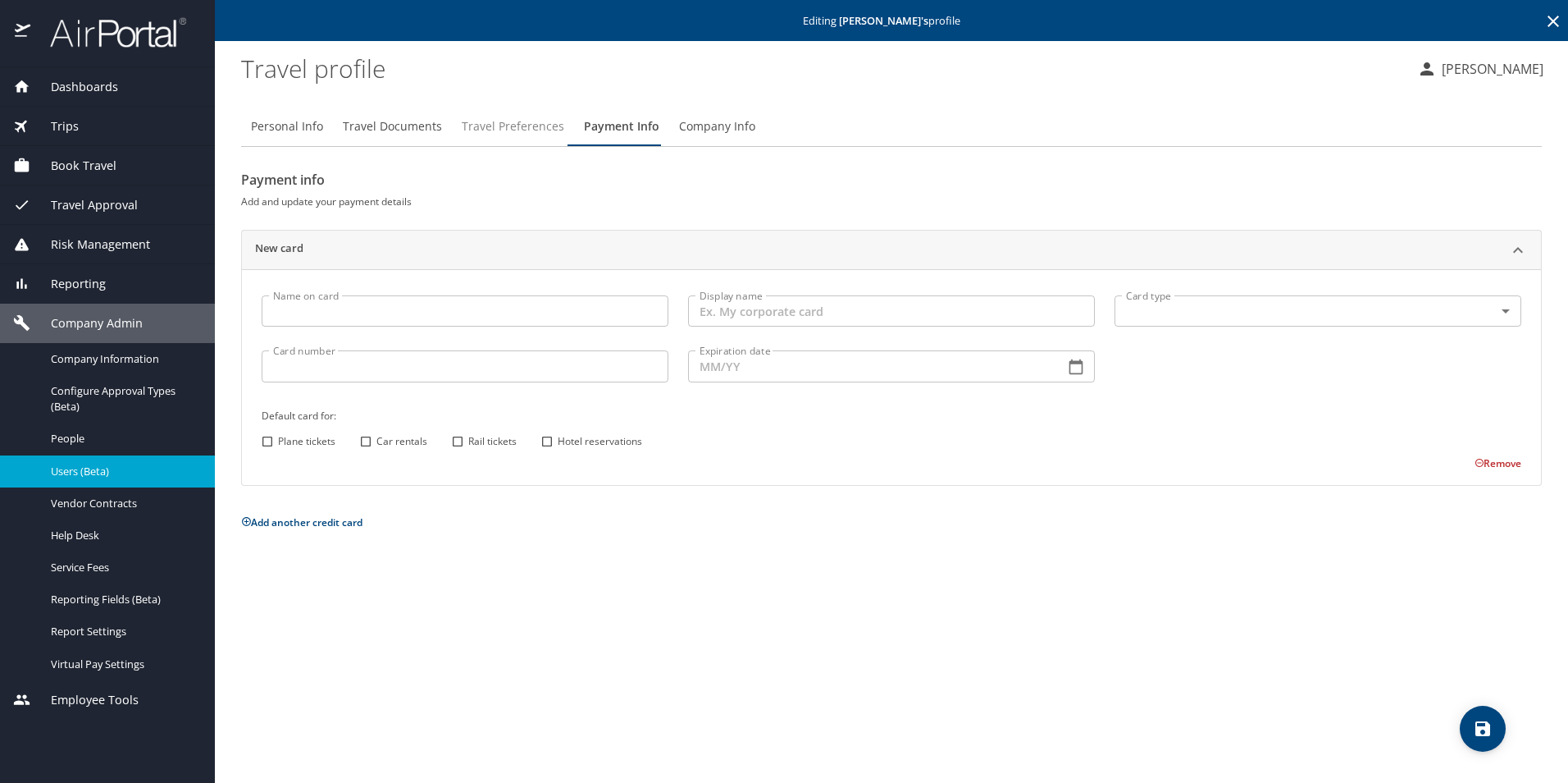
click at [488, 112] on button "Travel Preferences" at bounding box center [513, 127] width 123 height 40
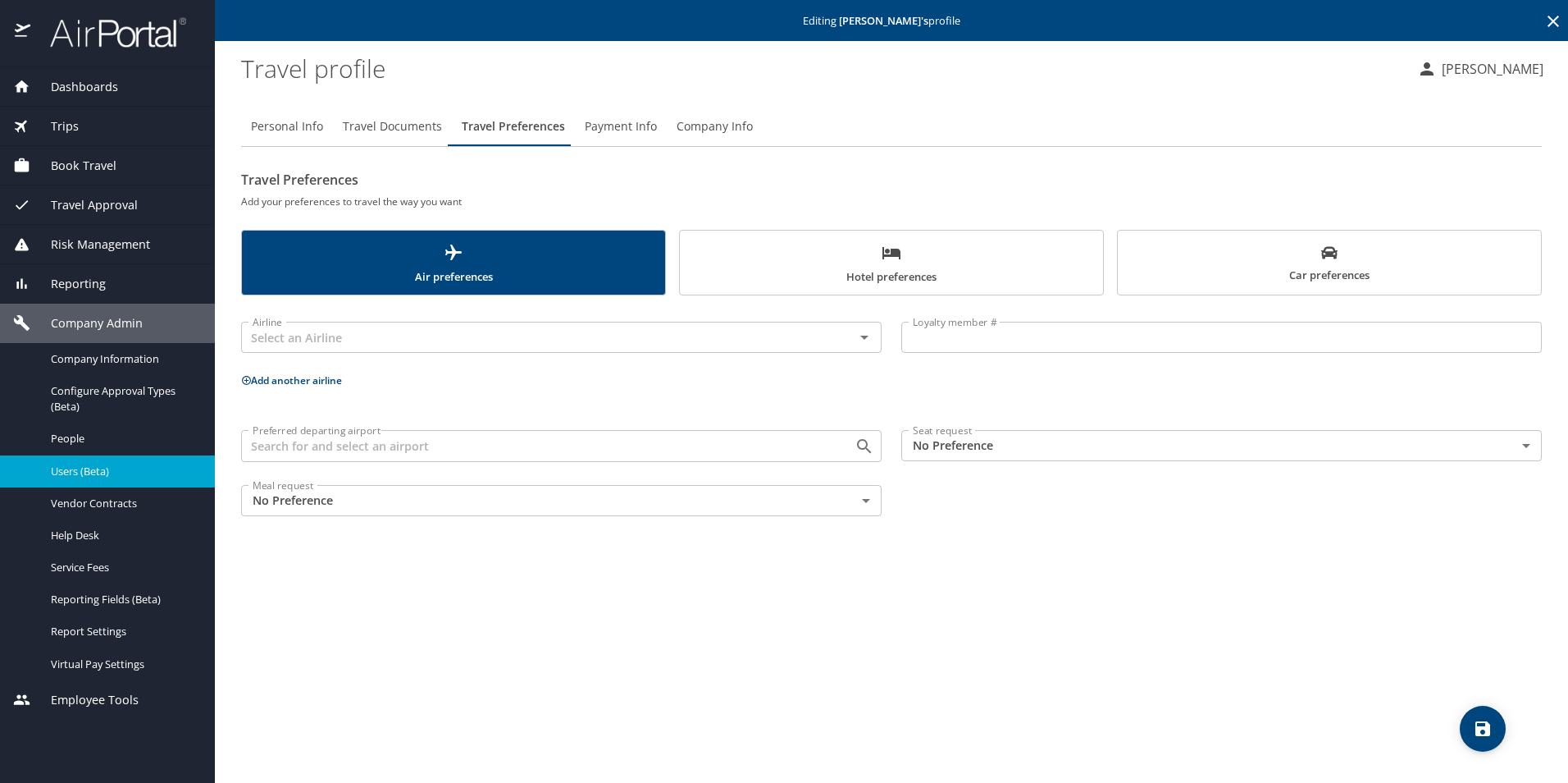
click at [862, 274] on span "Hotel preferences" at bounding box center [891, 265] width 403 height 44
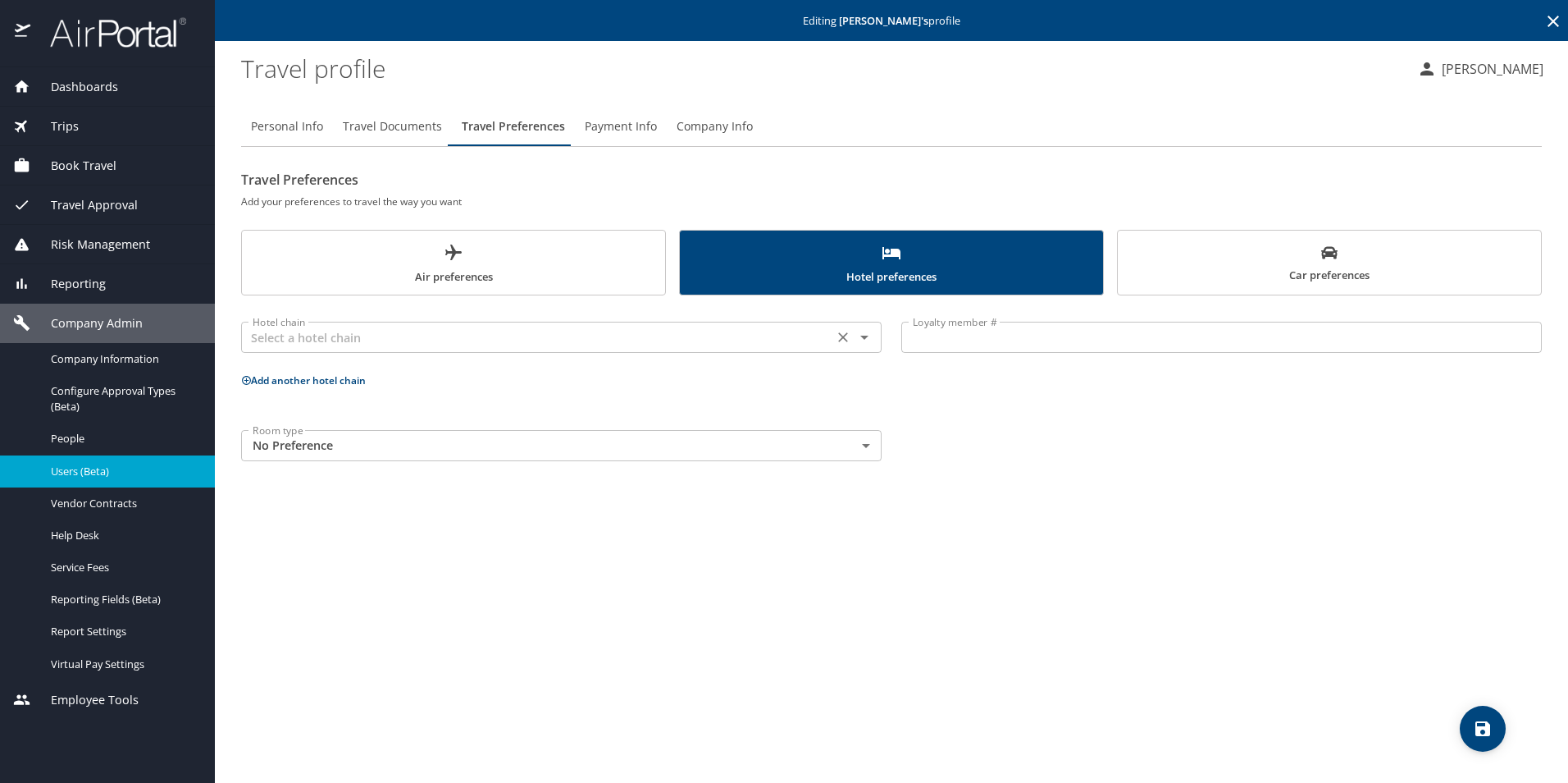
click at [324, 333] on input "text" at bounding box center [536, 337] width 582 height 22
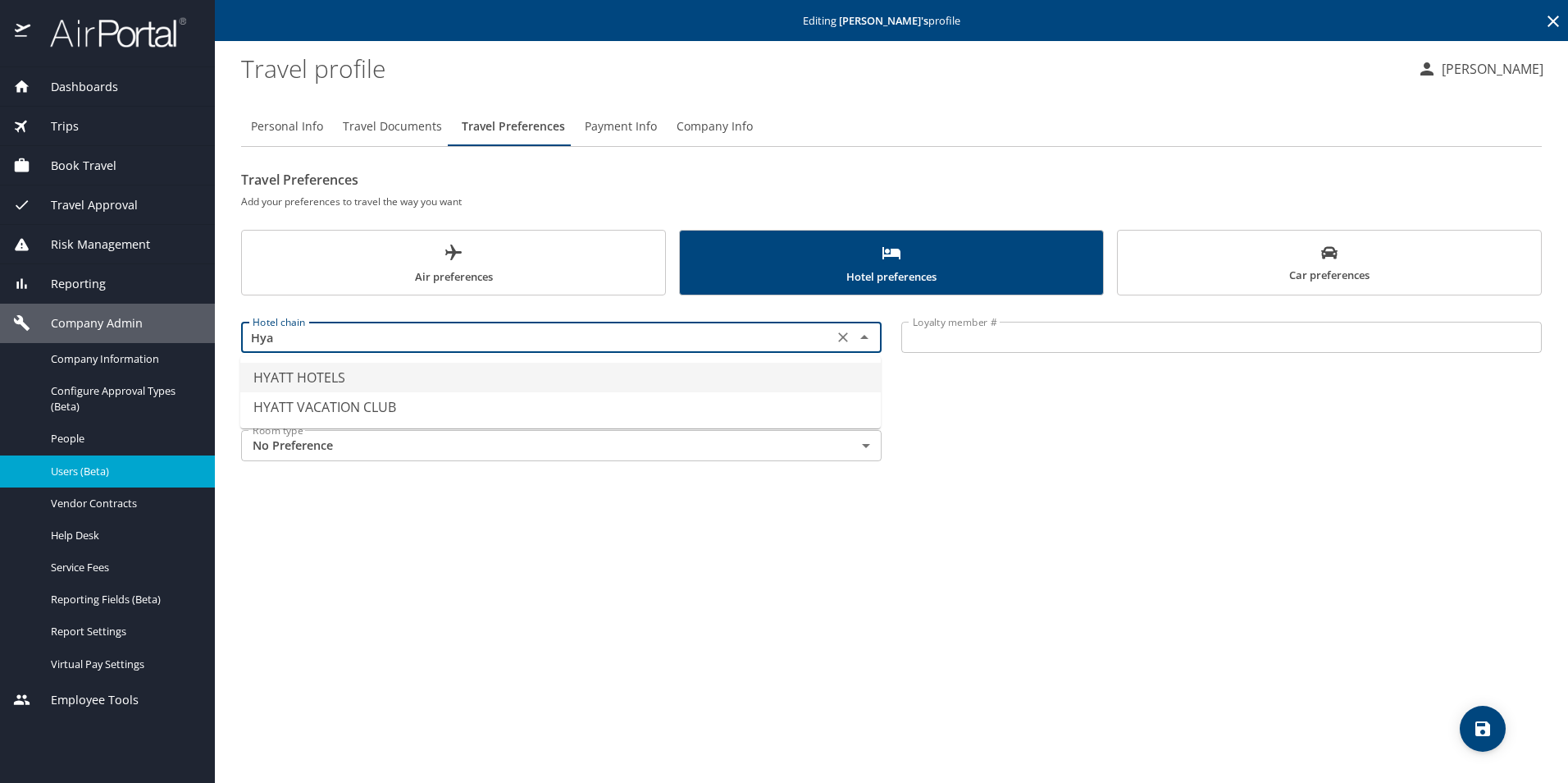
click at [371, 376] on li "HYATT HOTELS" at bounding box center [560, 378] width 640 height 30
type input "HYATT HOTELS"
click at [955, 334] on input "Loyalty member #" at bounding box center [1221, 337] width 640 height 32
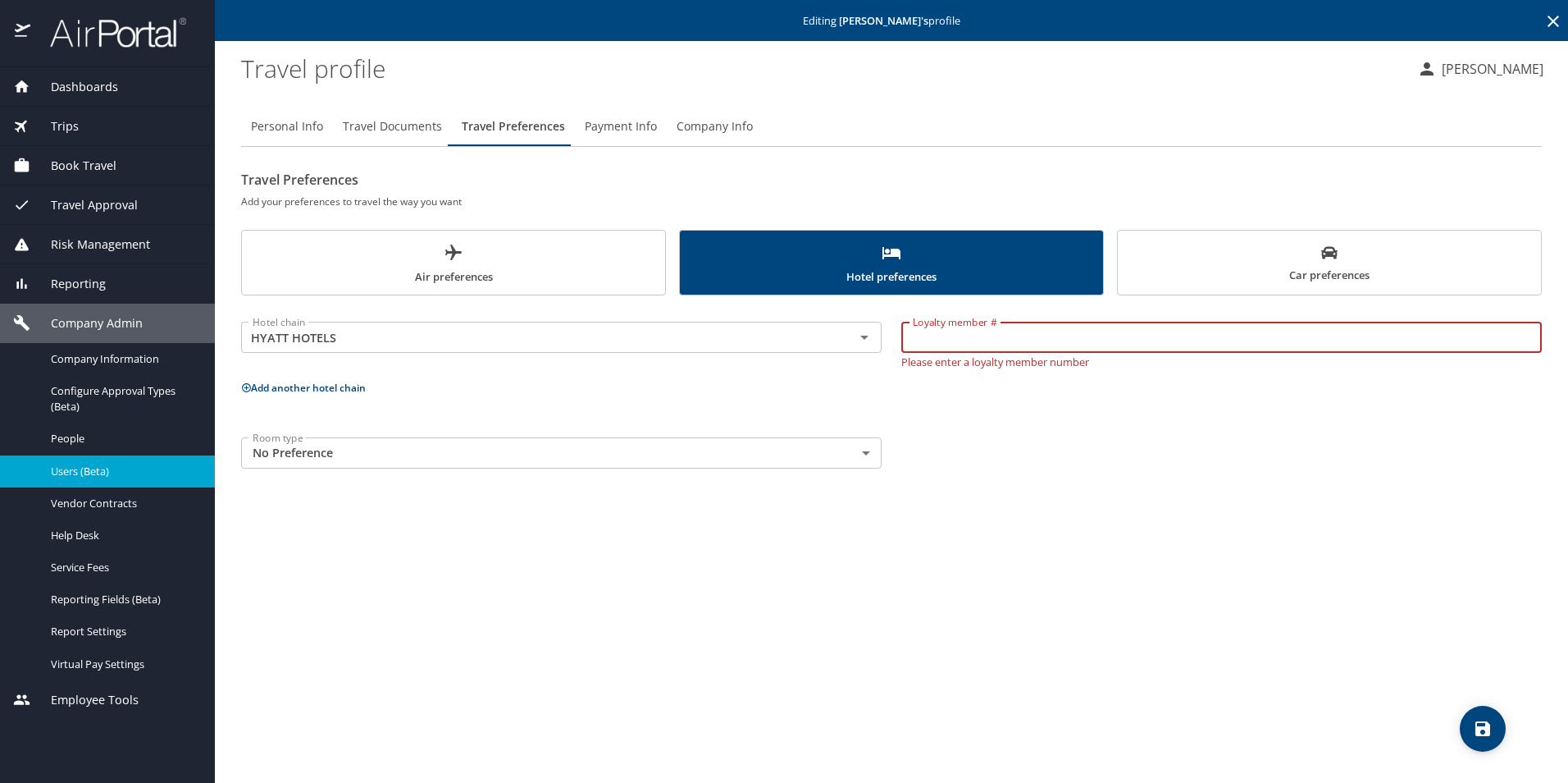
paste input "r 578631653J"
click at [923, 333] on input "r 578631653J" at bounding box center [1221, 337] width 640 height 32
type input "578631653J"
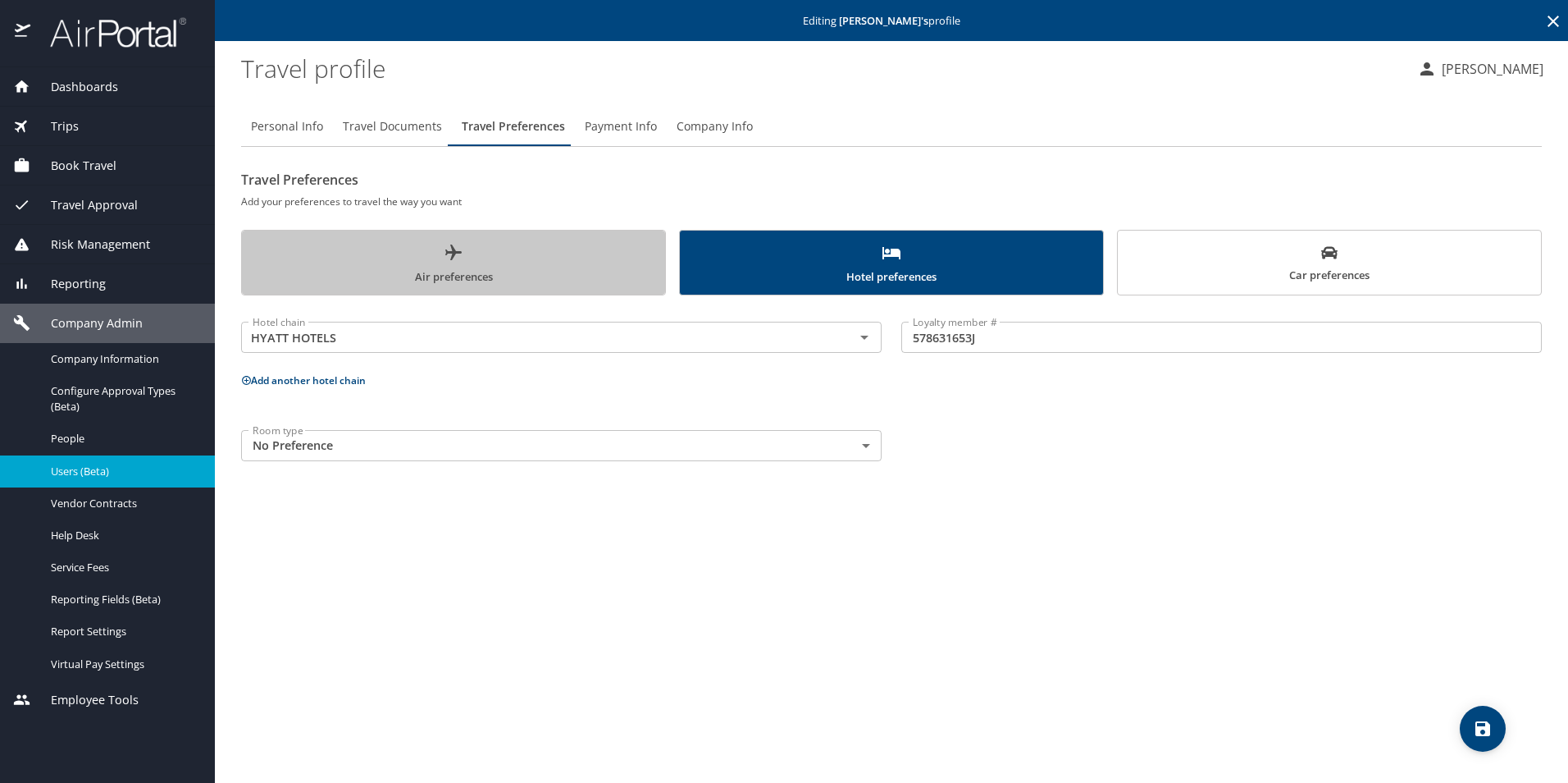
click at [470, 270] on span "Air preferences" at bounding box center [454, 265] width 403 height 44
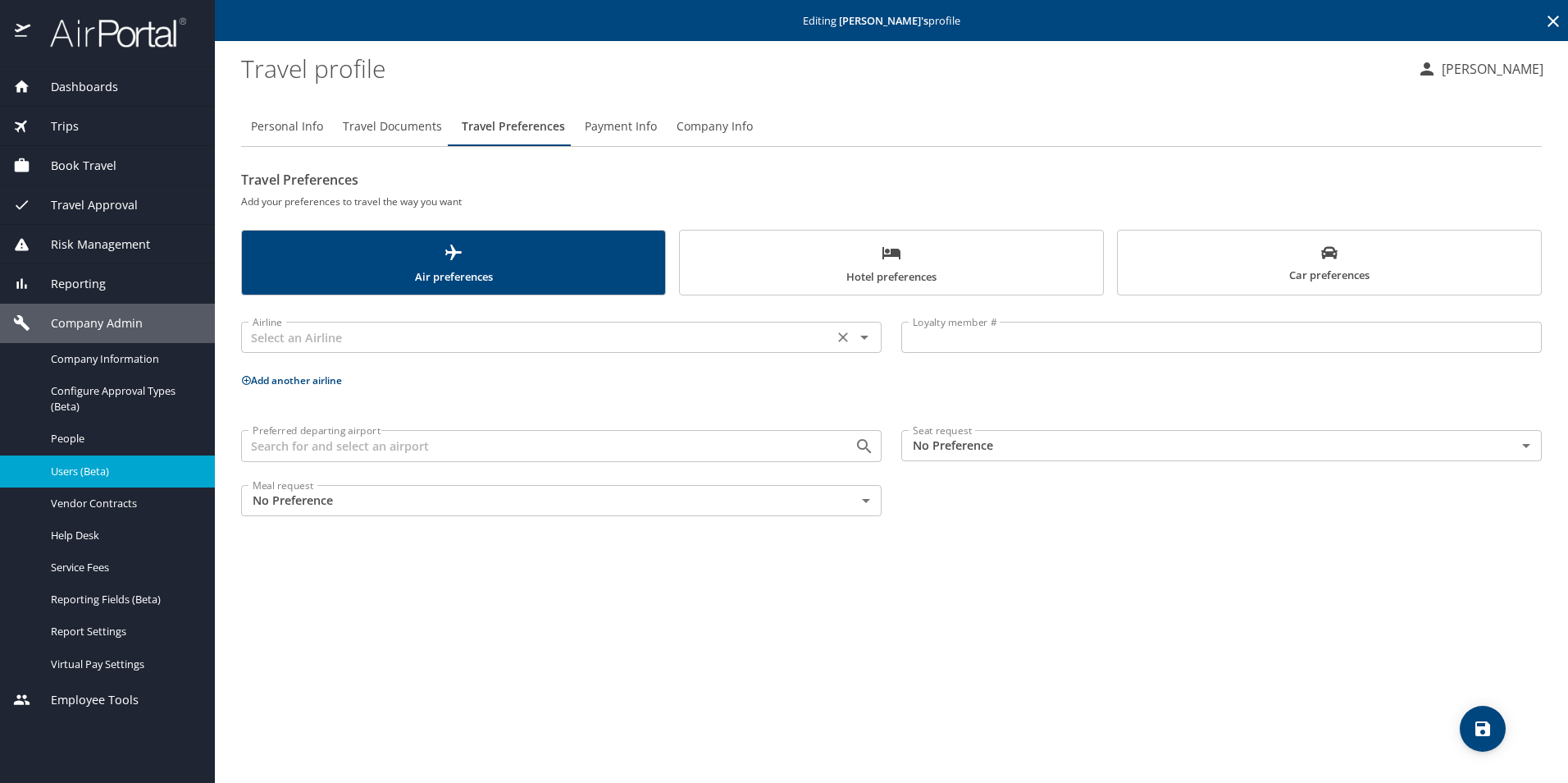
click at [357, 346] on input "text" at bounding box center [536, 337] width 582 height 22
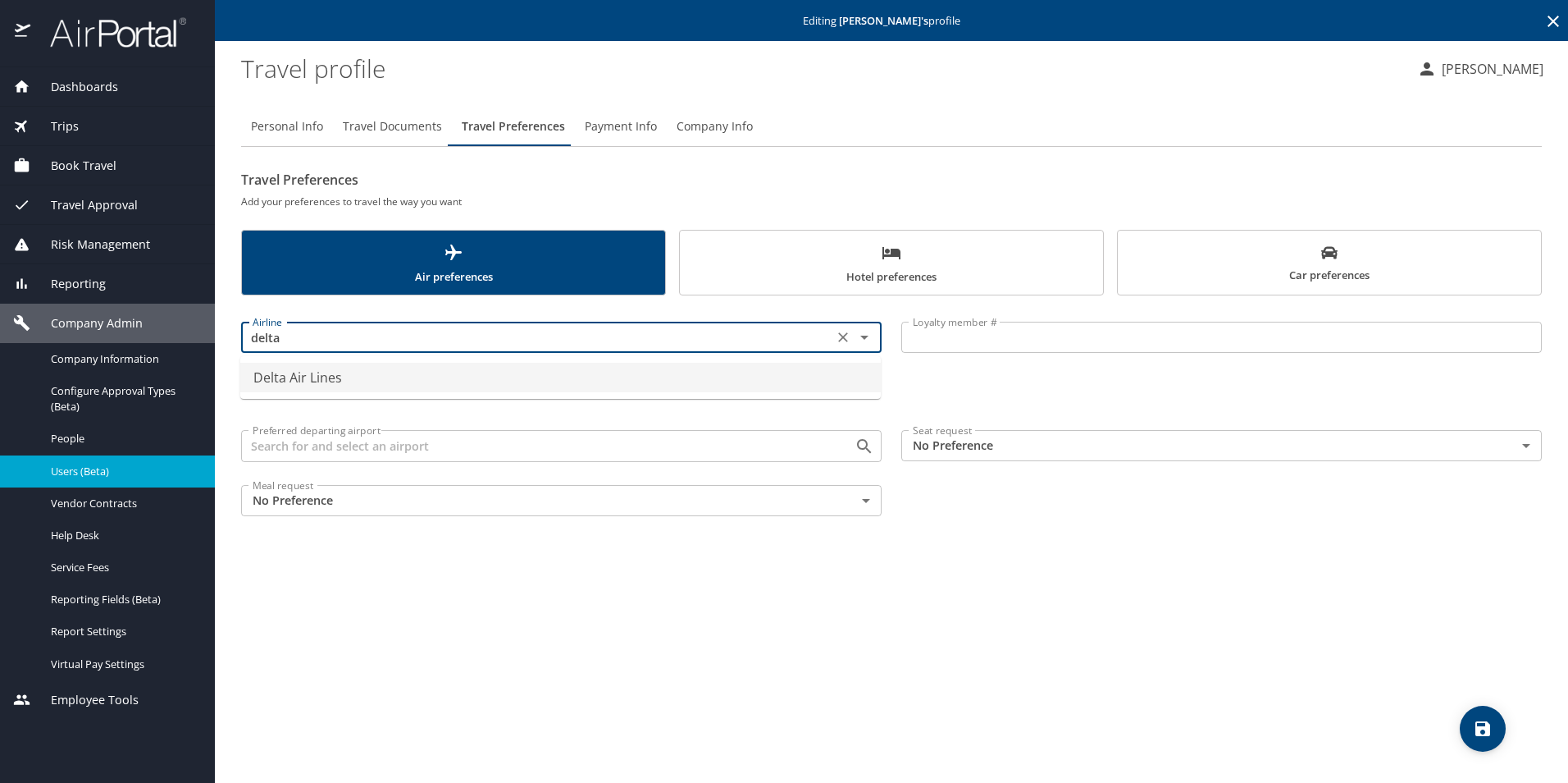
click at [369, 375] on li "Delta Air Lines" at bounding box center [560, 378] width 640 height 30
type input "Delta Air Lines"
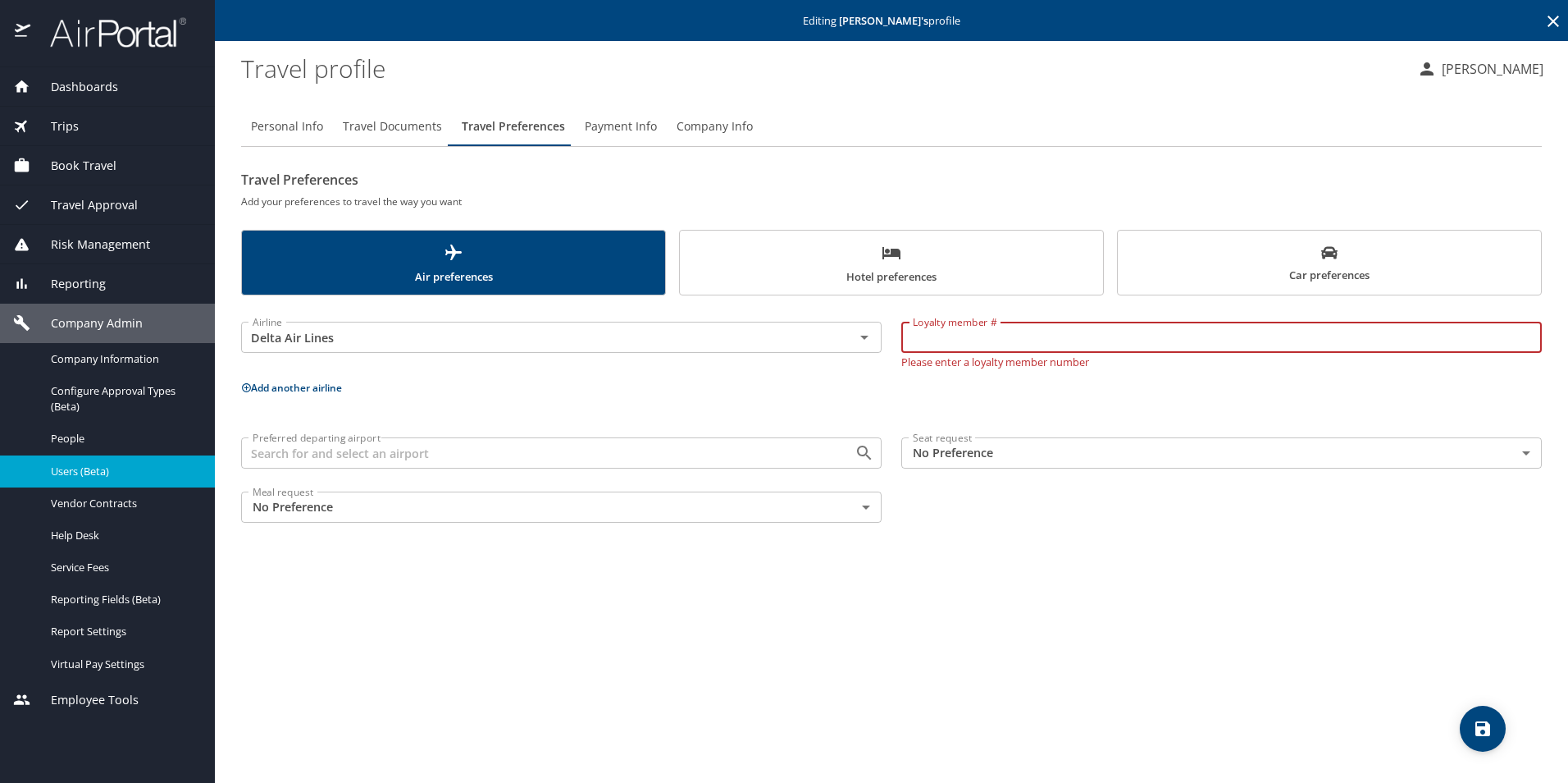
click at [1002, 332] on input "Loyalty member #" at bounding box center [1221, 337] width 640 height 32
paste input "9169643336"
type input "9169643336"
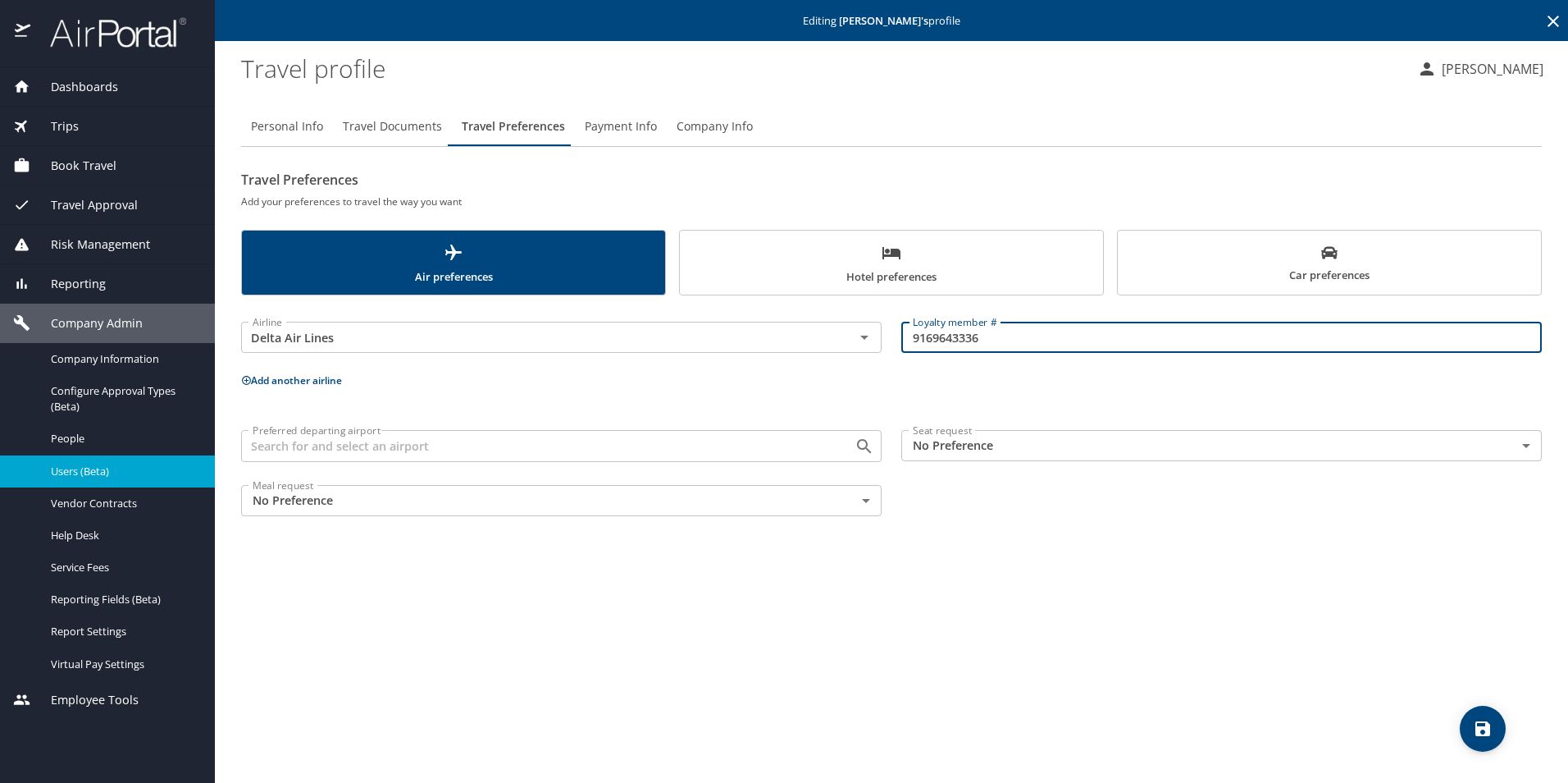
click at [307, 380] on button "Add another airline" at bounding box center [291, 381] width 101 height 14
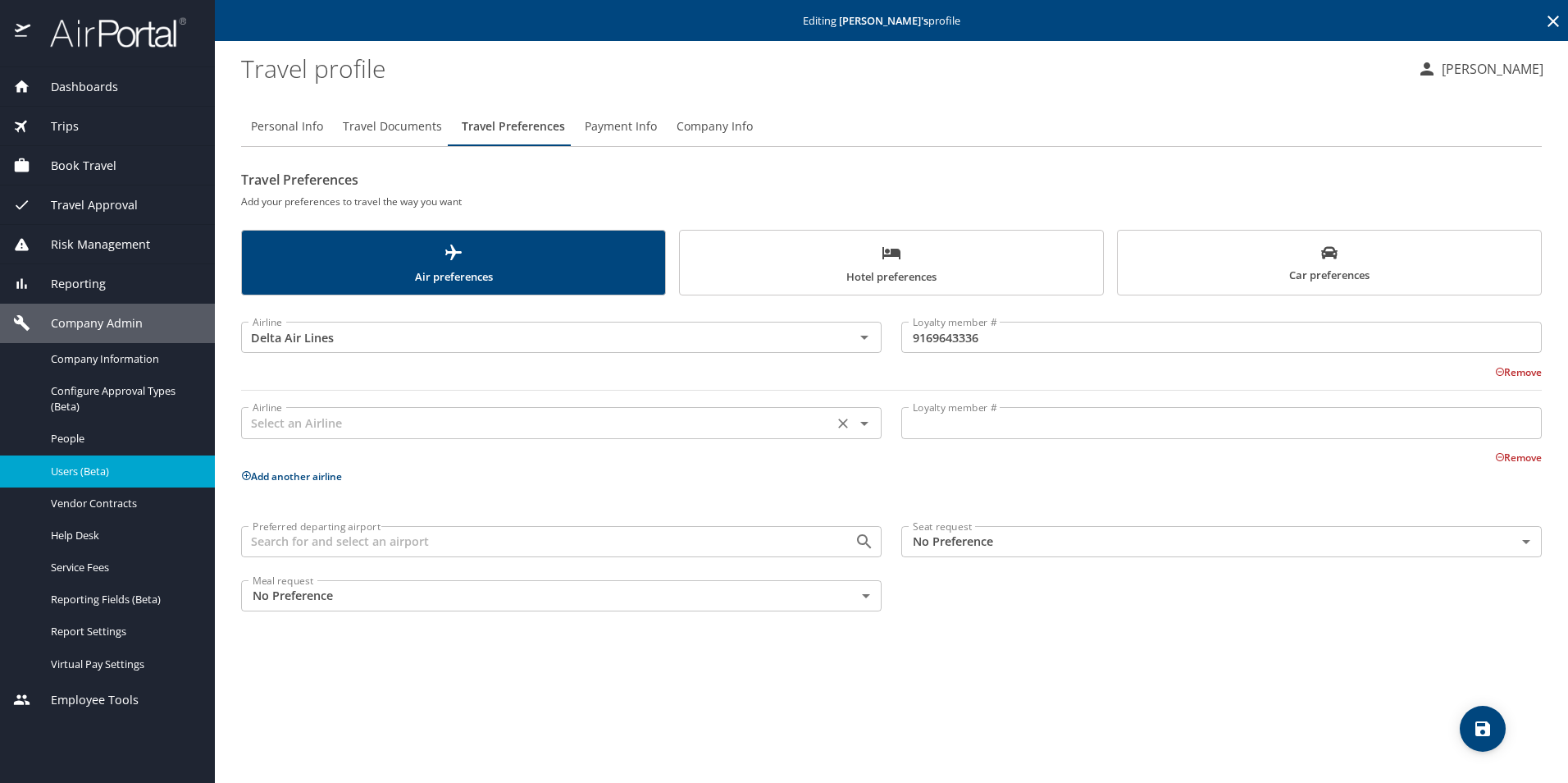
click at [300, 429] on input "text" at bounding box center [536, 423] width 582 height 22
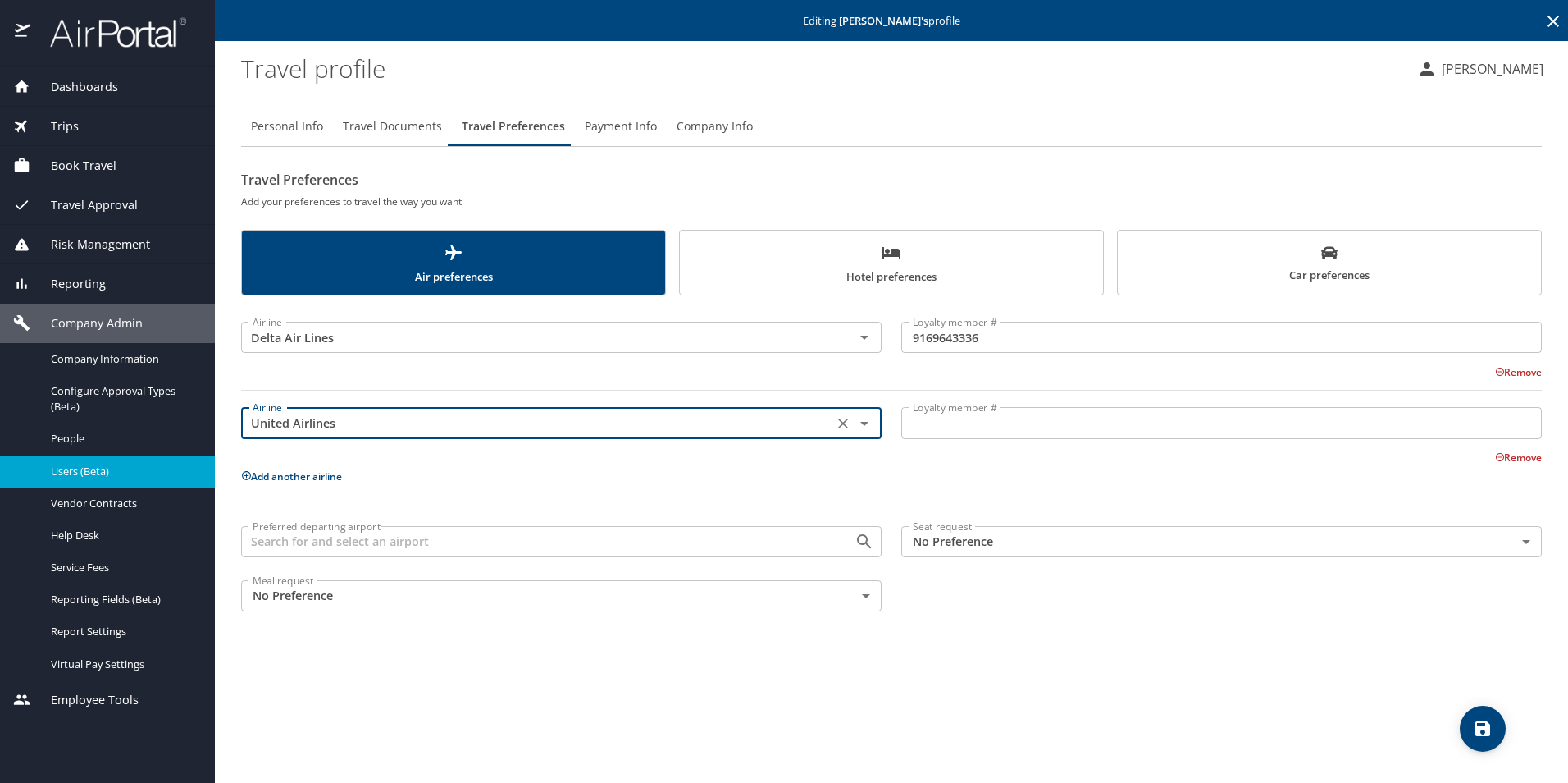
type input "United Airlines"
click at [1022, 418] on input "Loyalty member #" at bounding box center [1221, 423] width 640 height 32
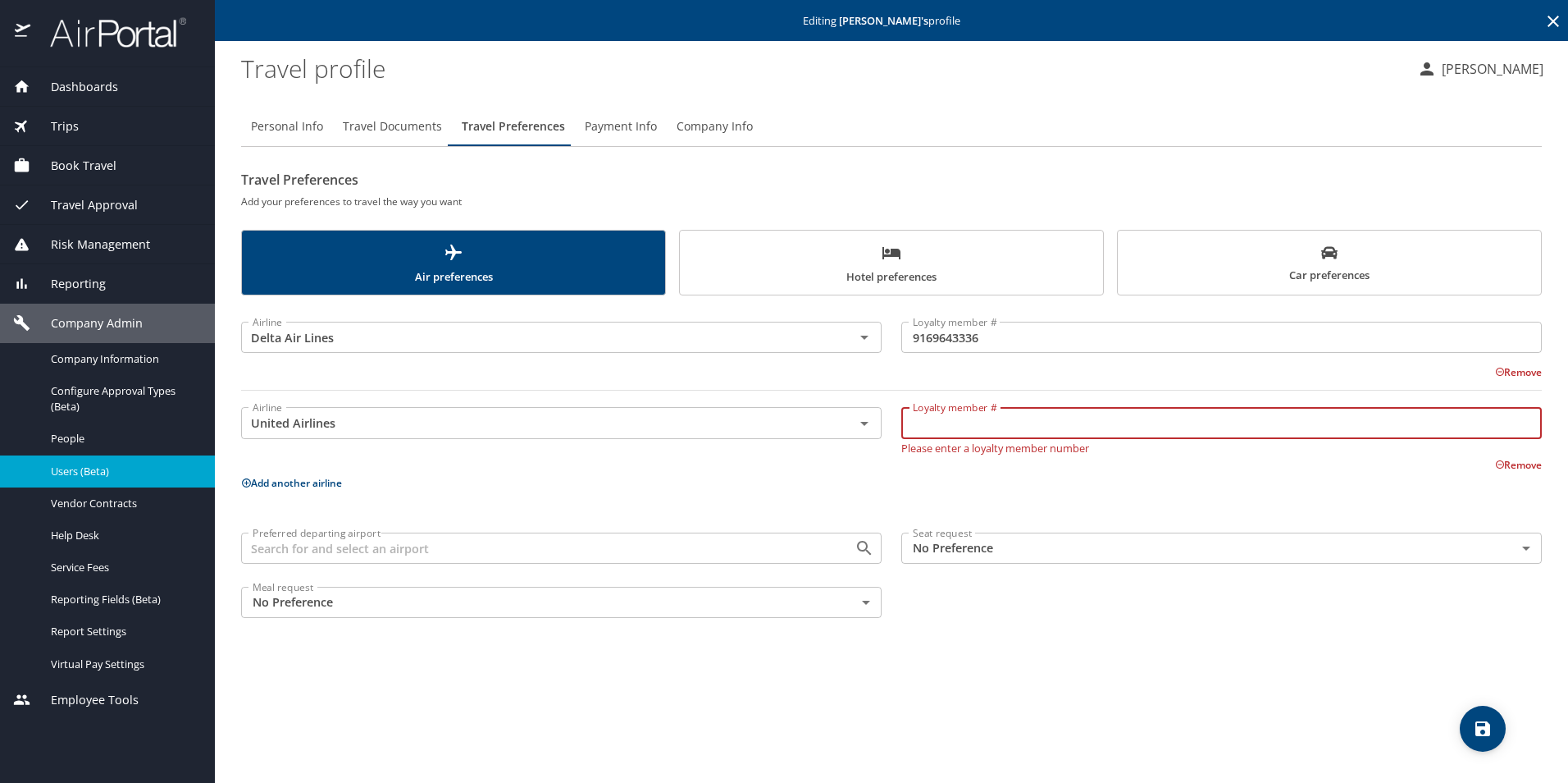
paste input "XKZ33807"
type input "XKZ33807"
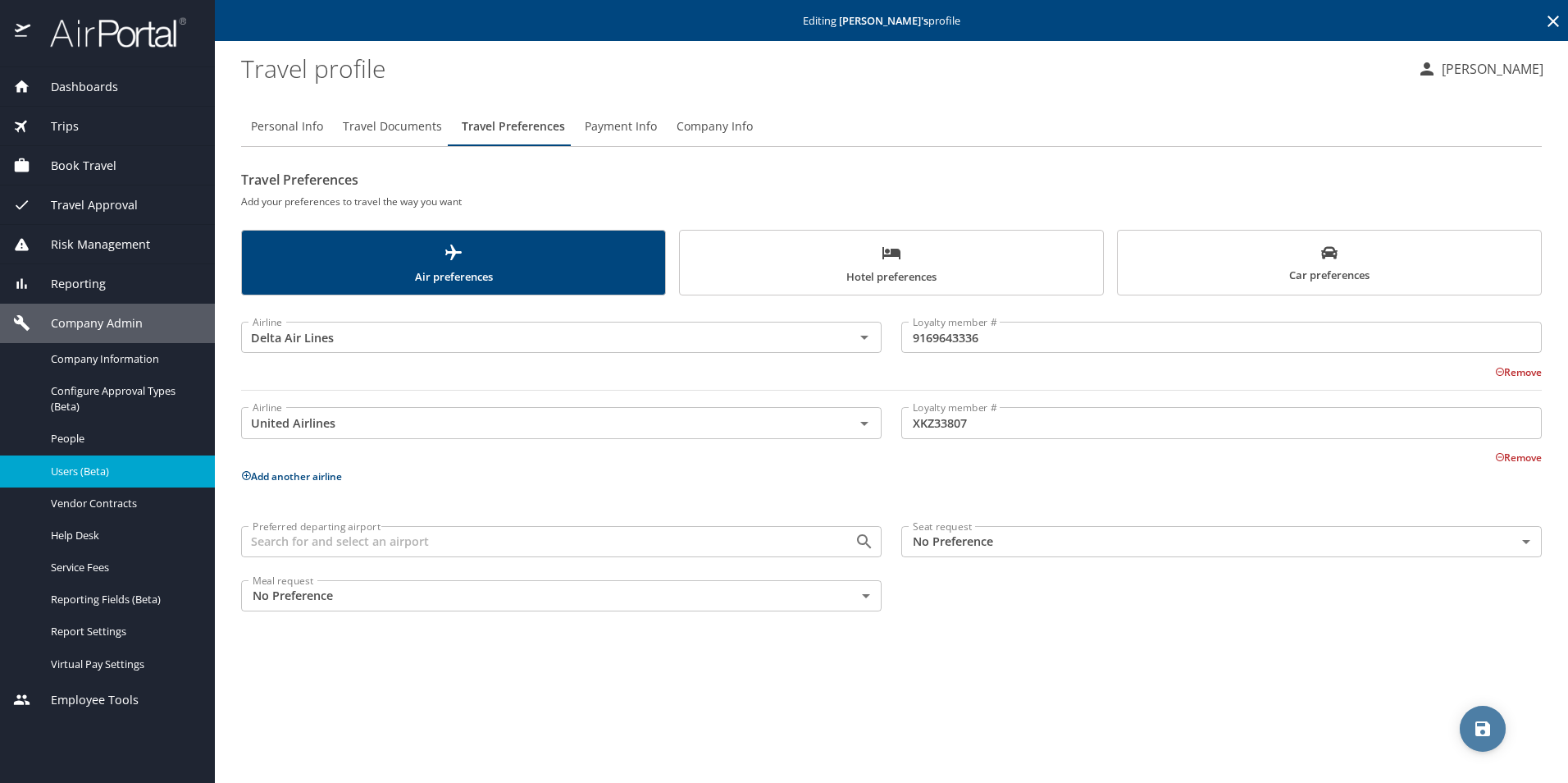
click at [1475, 730] on icon "save" at bounding box center [1482, 729] width 15 height 15
